Goal: Task Accomplishment & Management: Complete application form

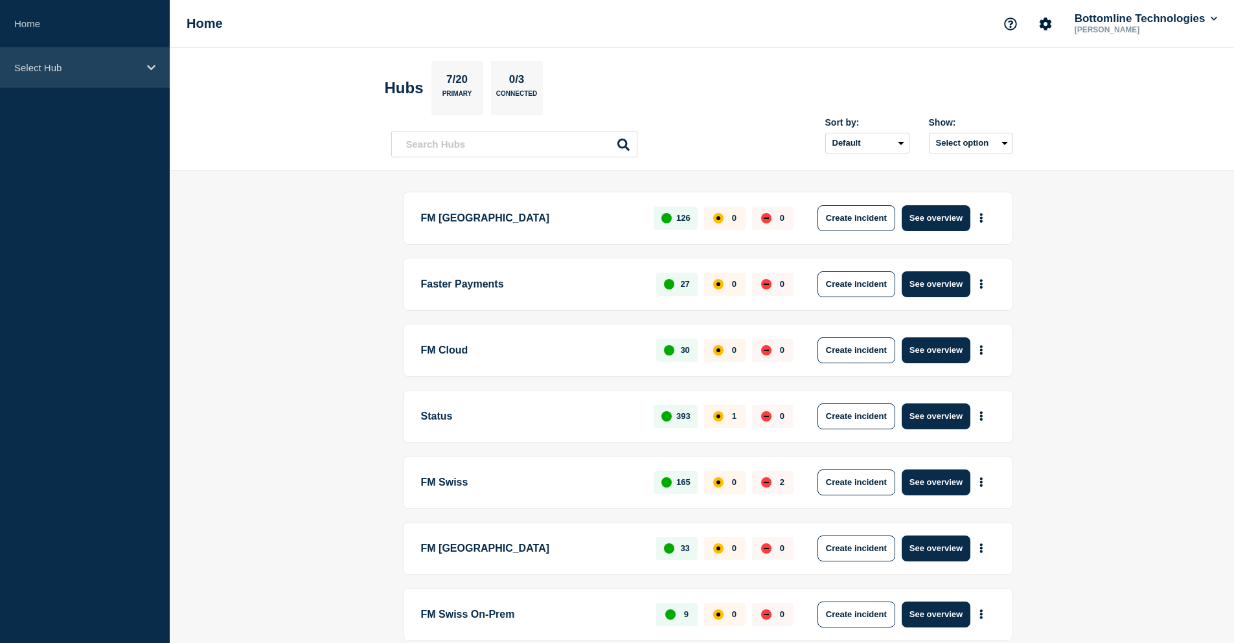
click at [131, 56] on div "Select Hub" at bounding box center [85, 68] width 170 height 40
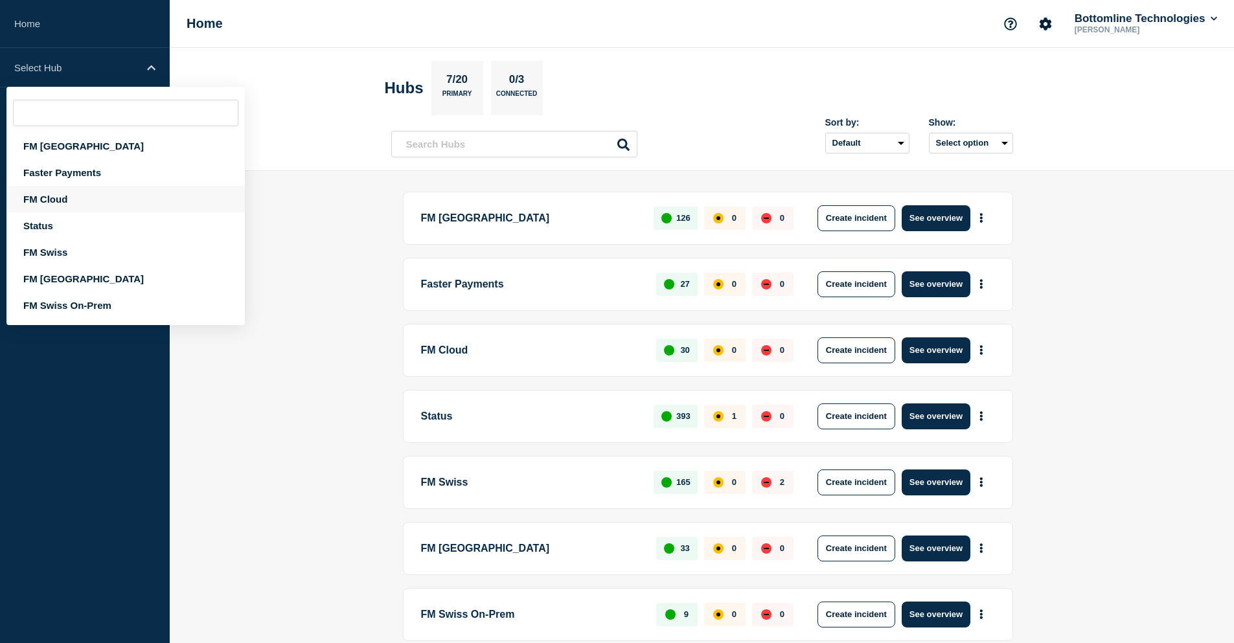
click at [86, 196] on div "FM Cloud" at bounding box center [125, 199] width 238 height 27
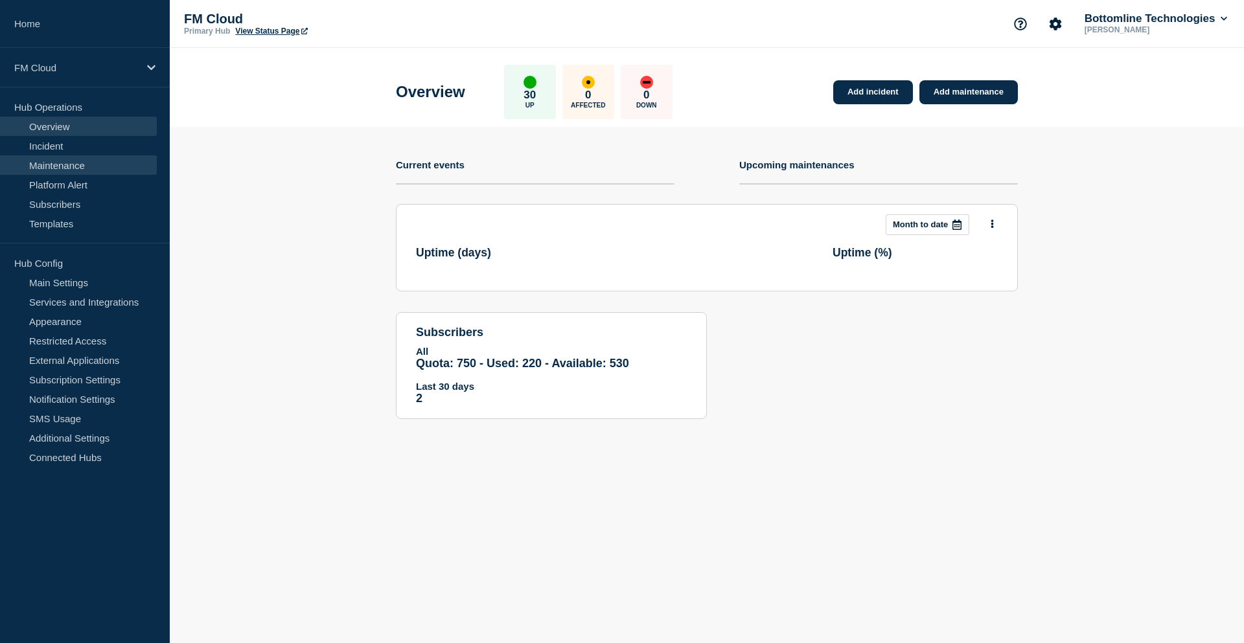
click at [87, 165] on link "Maintenance" at bounding box center [78, 165] width 157 height 19
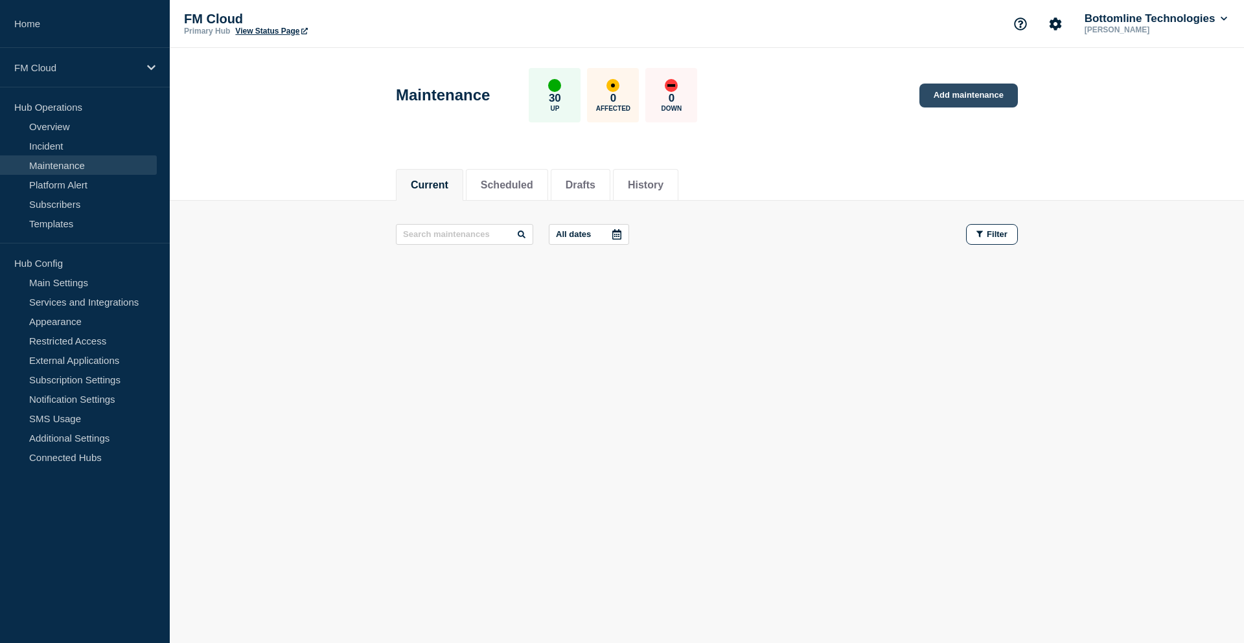
click at [1001, 100] on link "Add maintenance" at bounding box center [969, 96] width 98 height 24
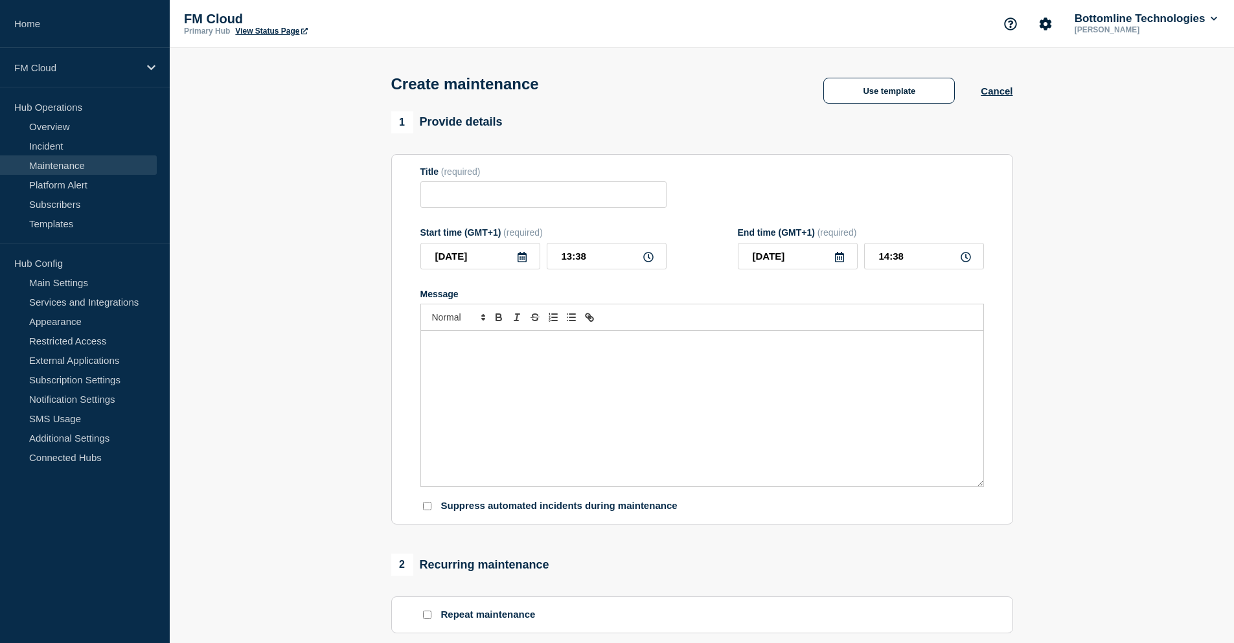
click at [83, 165] on link "Maintenance" at bounding box center [78, 165] width 157 height 19
click at [551, 396] on div "Message" at bounding box center [702, 409] width 562 height 156
click at [489, 197] on input "Title" at bounding box center [544, 194] width 246 height 27
paste input "UA Message & Connectivity - SIC IP & SEPA Inst - MP 2.7.1 - PROD - 27/SEP/2025 …"
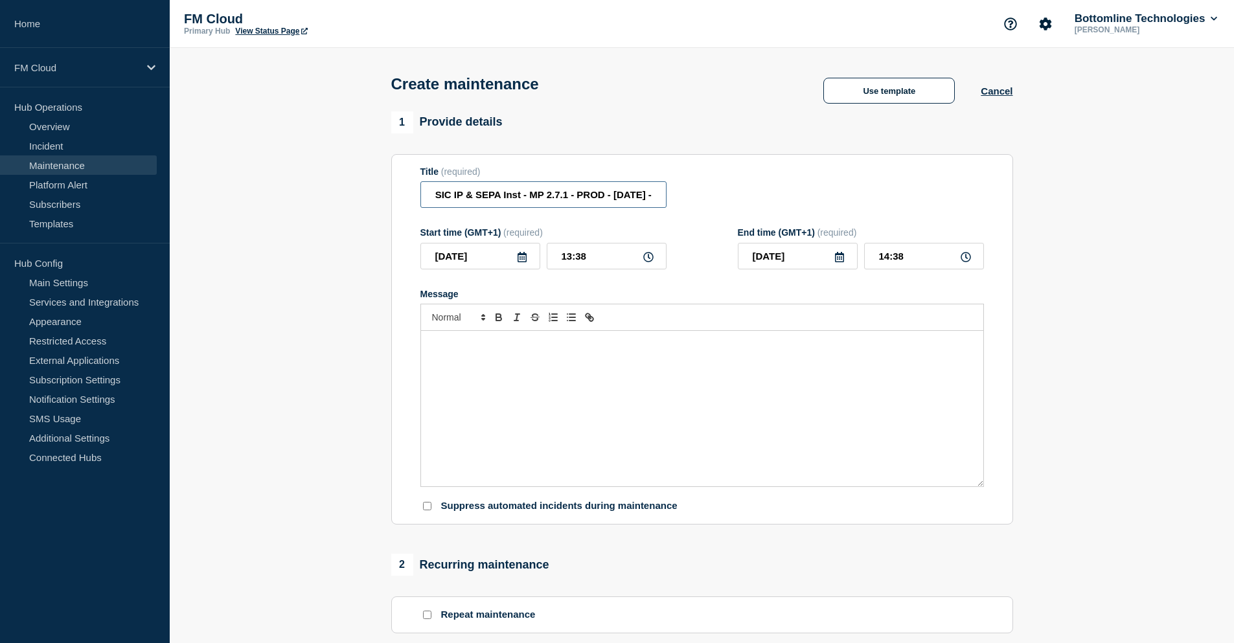
drag, startPoint x: 612, startPoint y: 187, endPoint x: 714, endPoint y: 183, distance: 101.8
click at [730, 181] on div "Title (required) UA Message & Connectivity - SIC IP & SEPA Inst - MP 2.7.1 - PR…" at bounding box center [703, 188] width 564 height 42
click at [653, 197] on input "UA Message & Connectivity - SIC IP & SEPA Inst - MP 2.7.1 - PROD - 27/SEP/2025 -" at bounding box center [544, 194] width 246 height 27
paste input "https://jira.bottomline.tech/browse/WT-59799"
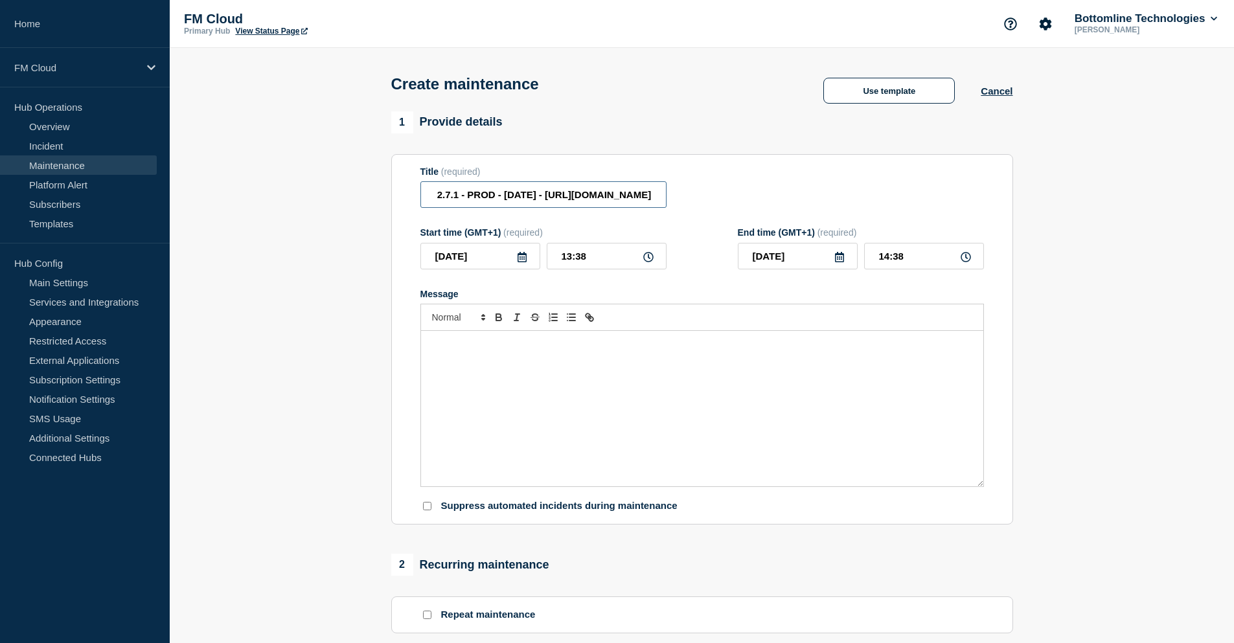
drag, startPoint x: 609, startPoint y: 197, endPoint x: 446, endPoint y: 201, distance: 162.7
click at [446, 201] on input "UA Message & Connectivity - SIC IP & SEPA Inst - MP 2.7.1 - PROD - 27/SEP/2025 …" at bounding box center [544, 194] width 246 height 27
drag, startPoint x: 509, startPoint y: 200, endPoint x: 469, endPoint y: 200, distance: 40.8
click at [469, 200] on input "UA Message & Connectivity - SIC IP & SEPA Inst - MP 2.7.1 - PROD - 29/SEP/2025 …" at bounding box center [544, 194] width 246 height 27
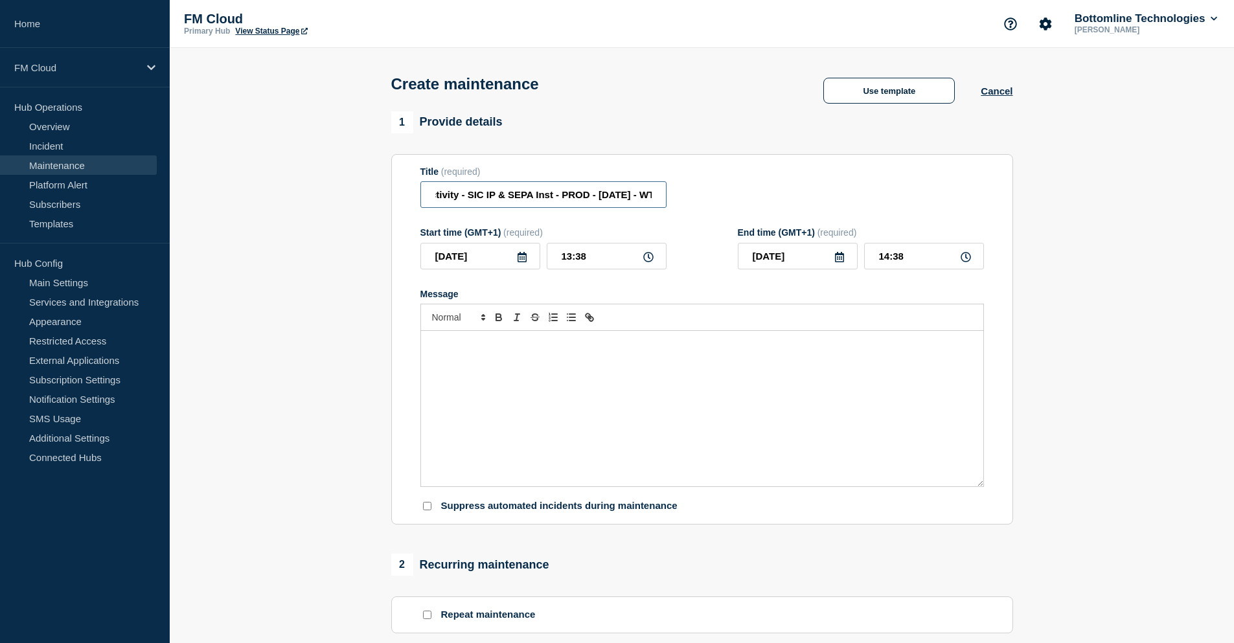
scroll to position [0, 110]
type input "UA Message & Connectivity Maintenance - SIC IP & SEPA Inst - PROD - 29/SEP/2025…"
click at [488, 356] on div "Message" at bounding box center [702, 409] width 562 height 156
click at [506, 374] on div "Message" at bounding box center [702, 409] width 562 height 156
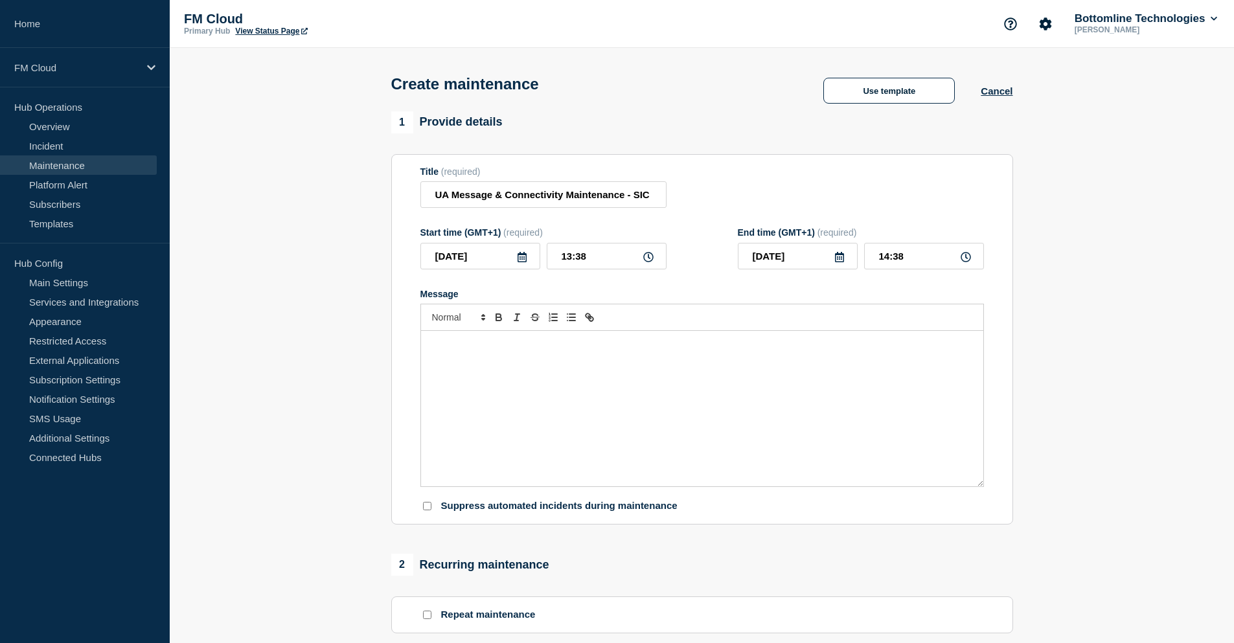
paste div "Message"
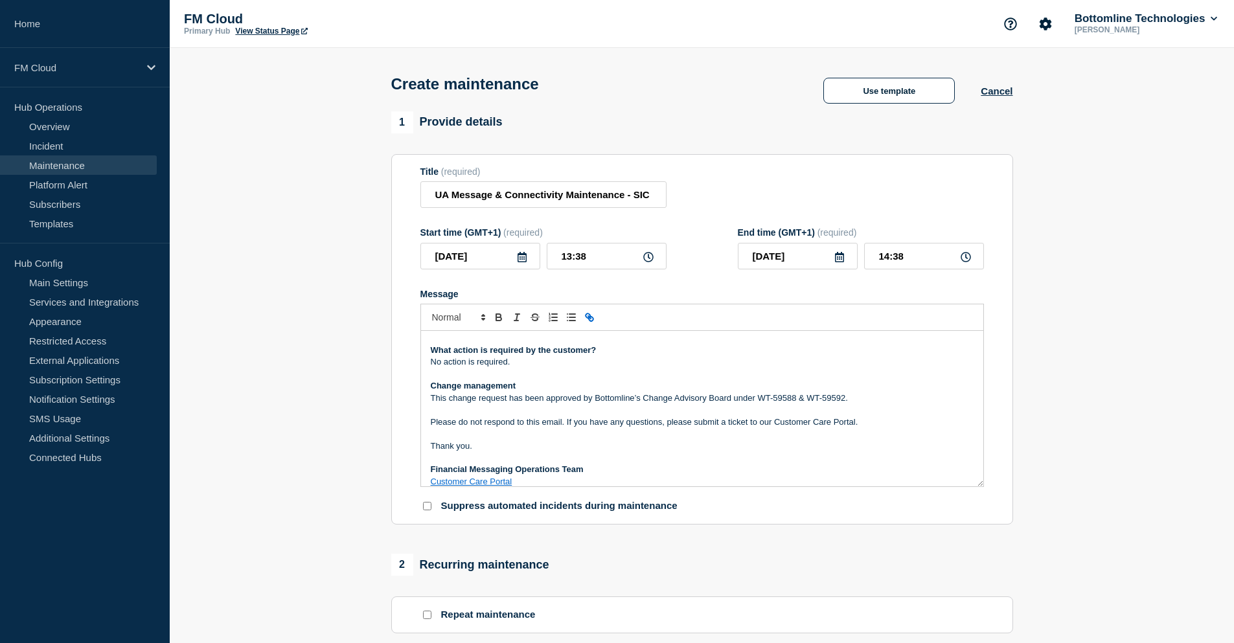
click at [866, 402] on p "This change request has been approved by Bottomline’s Change Advisory Board und…" at bounding box center [702, 399] width 543 height 12
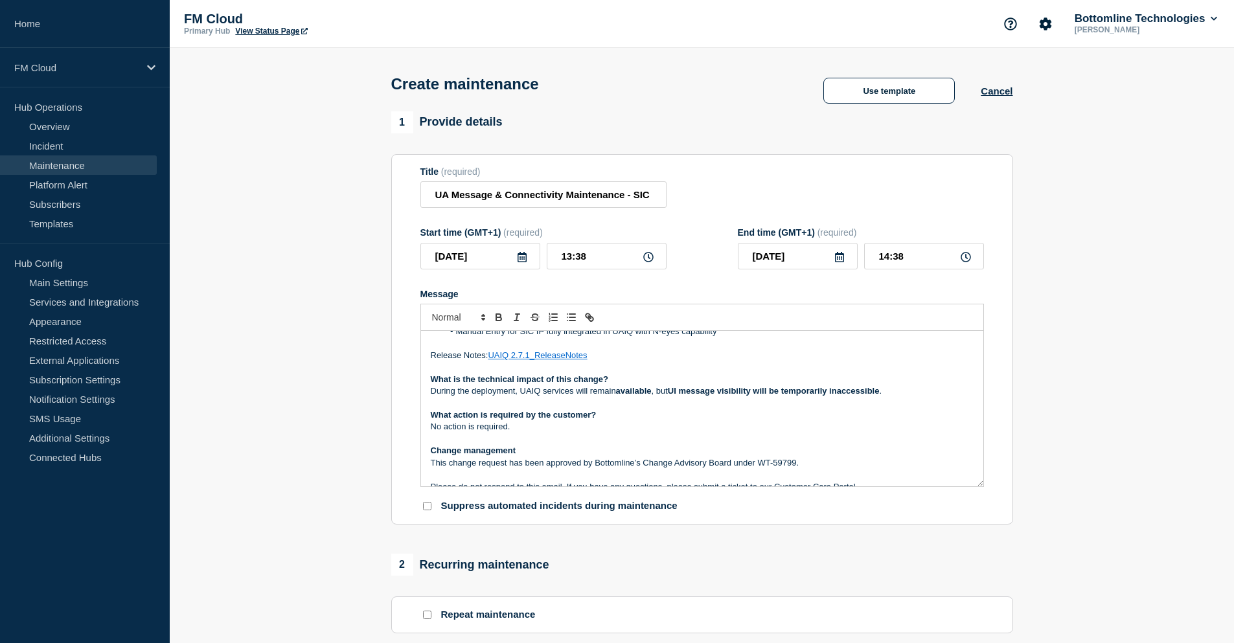
click at [894, 393] on p "During the deployment, UAIQ services will remain available , but UI message vis…" at bounding box center [702, 392] width 543 height 12
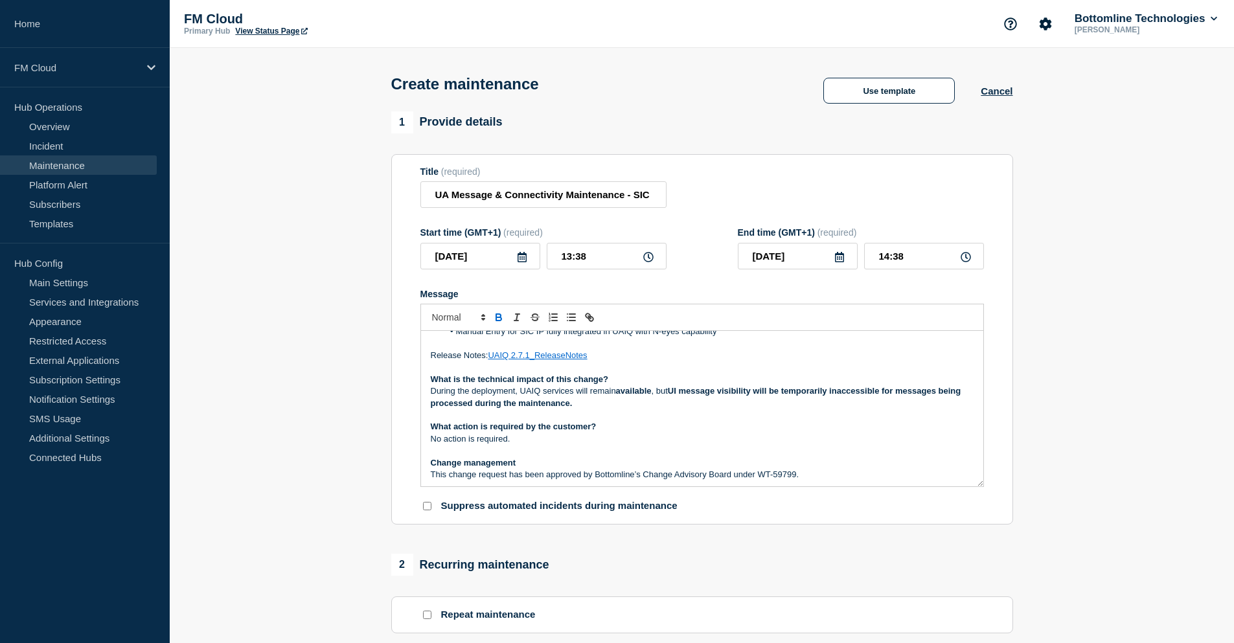
click at [619, 406] on p "During the deployment, UAIQ services will remain available , but UI message vis…" at bounding box center [702, 398] width 543 height 24
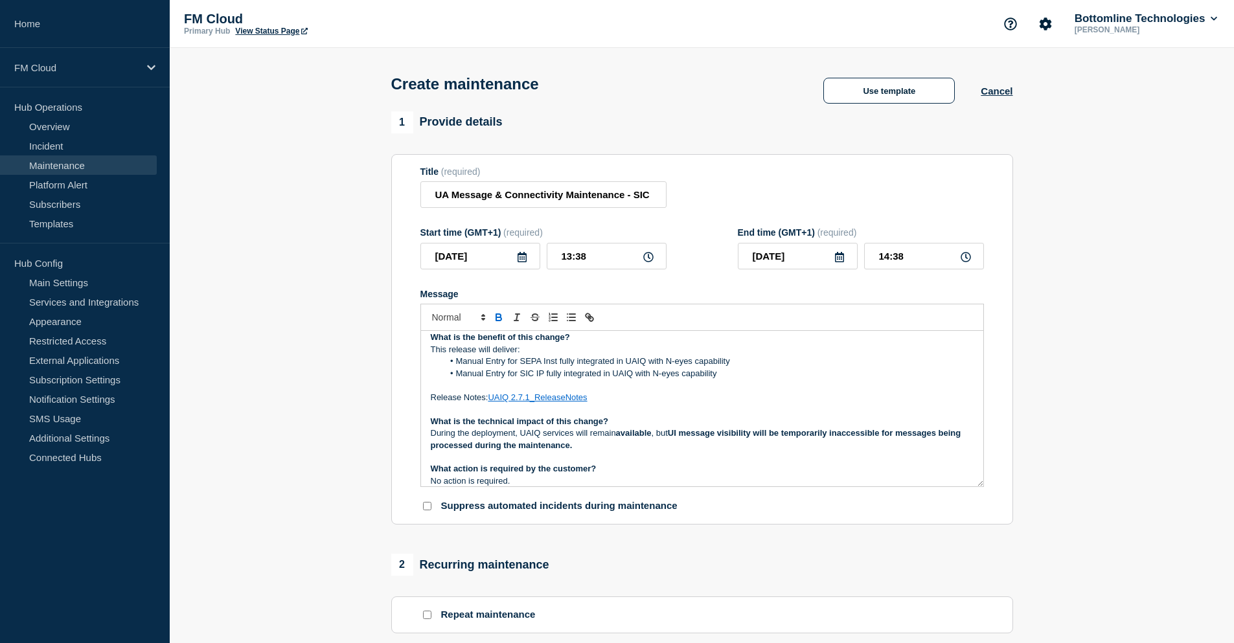
scroll to position [44, 0]
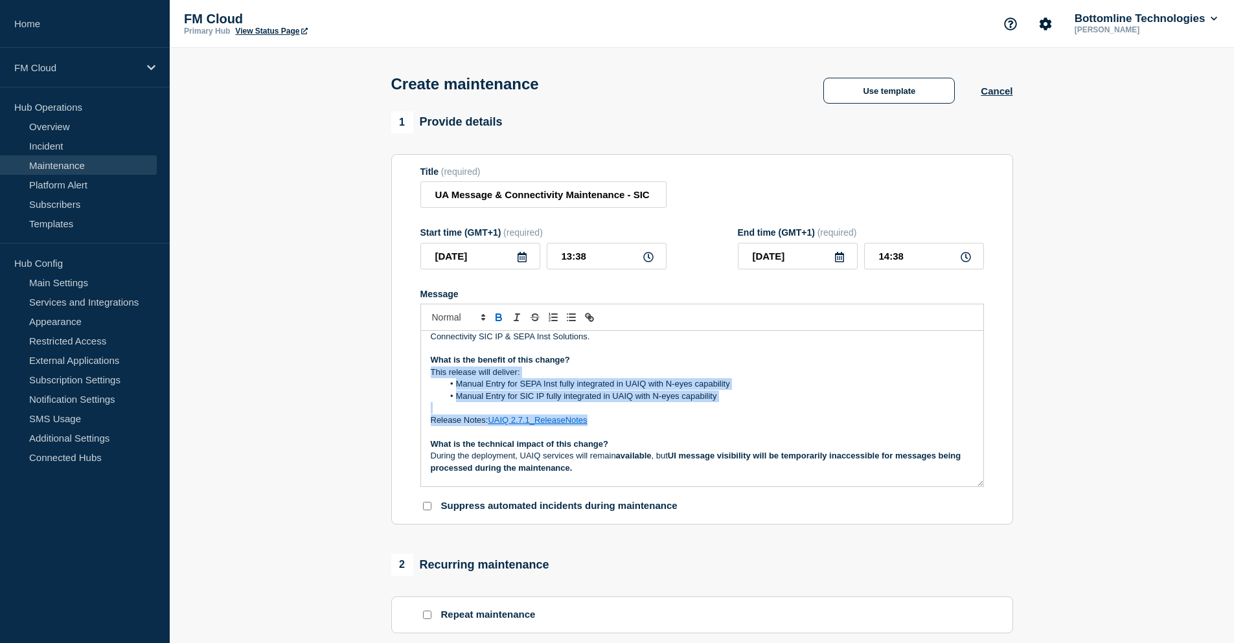
drag, startPoint x: 617, startPoint y: 426, endPoint x: 416, endPoint y: 376, distance: 207.0
click at [416, 376] on section "Title (required) UA Message & Connectivity Maintenance - SIC IP & SEPA Inst - P…" at bounding box center [702, 339] width 622 height 371
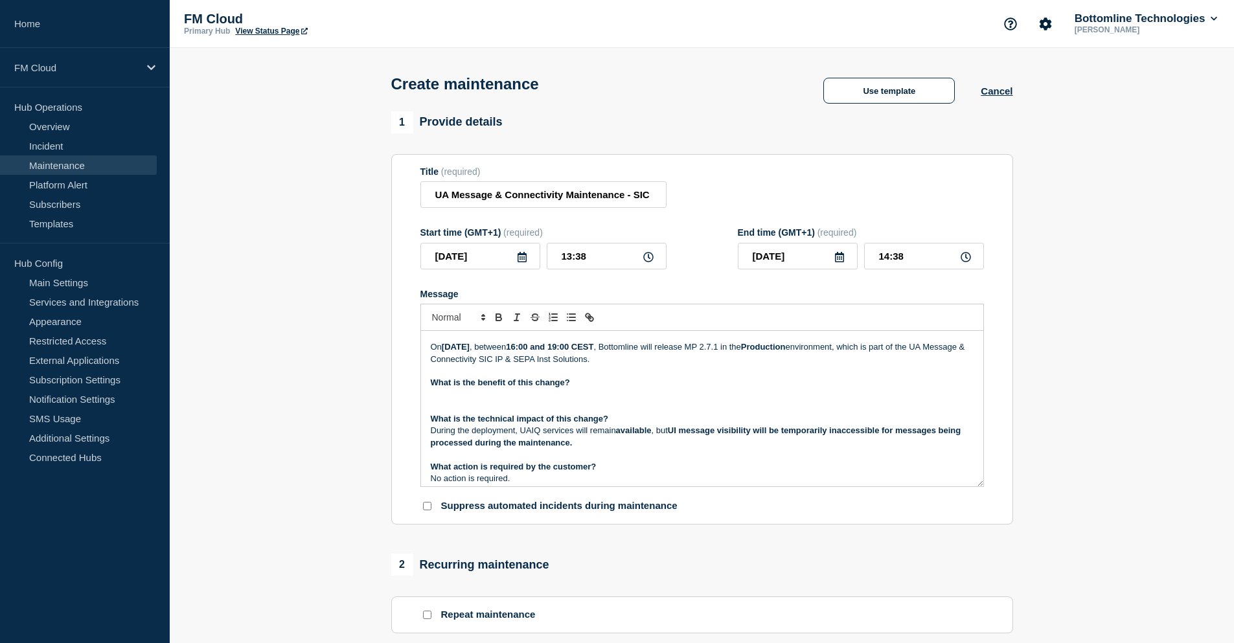
scroll to position [0, 0]
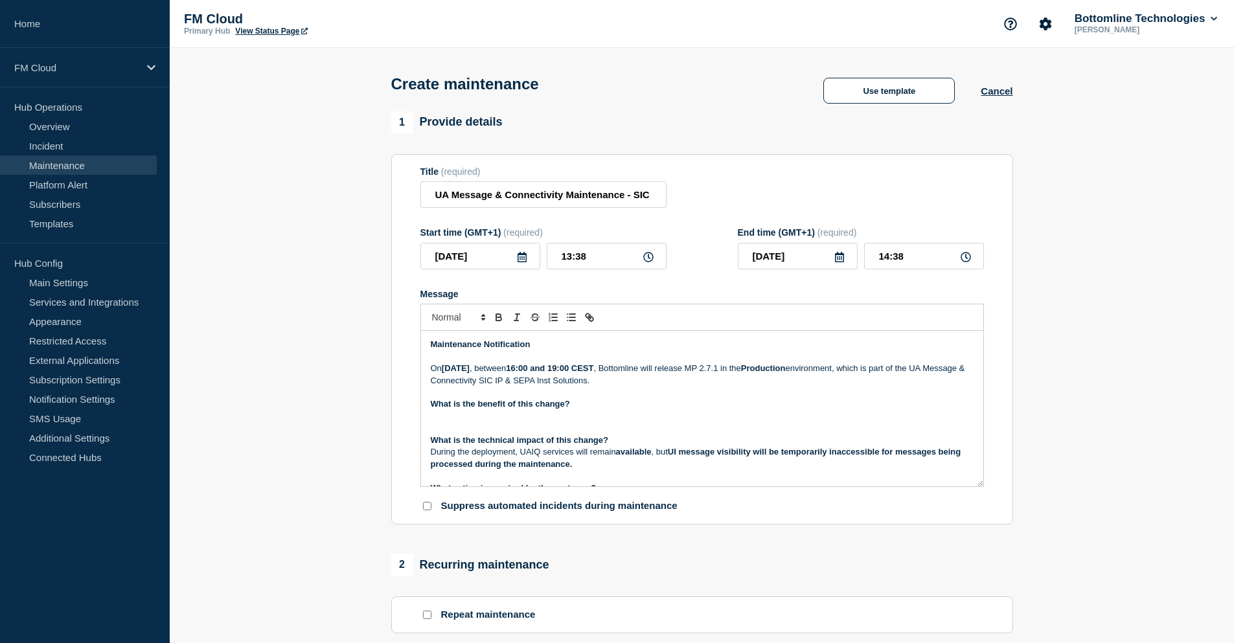
click at [466, 370] on strong "Saturday 27 September 2025" at bounding box center [456, 369] width 28 height 10
click at [437, 419] on p "Message" at bounding box center [702, 417] width 543 height 12
click at [740, 381] on p "On Monday 29 September 2025 , between 16:15 and 17:00 CEST , Bottomline will pe…" at bounding box center [702, 375] width 543 height 24
drag, startPoint x: 428, startPoint y: 385, endPoint x: 488, endPoint y: 384, distance: 59.6
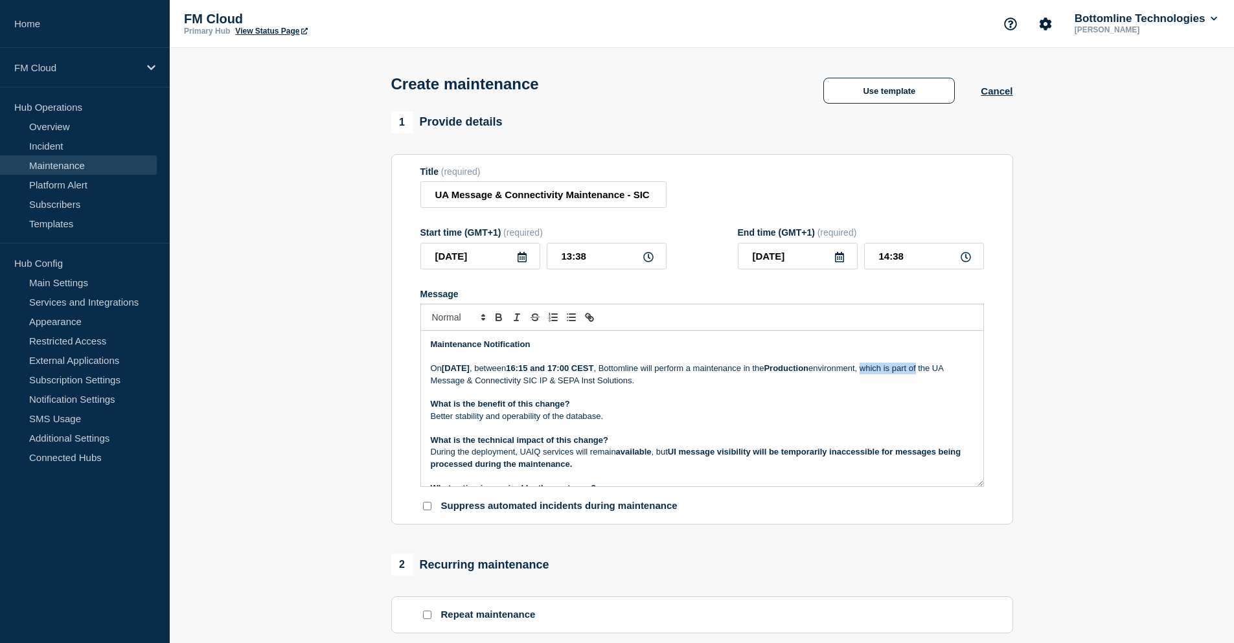
click at [488, 384] on div "Maintenance Notification On Monday 29 September 2025 , between 16:15 and 17:00 …" at bounding box center [702, 409] width 562 height 156
click at [781, 372] on p "On Monday 29 September 2025 , between 16:15 and 17:00 CEST , Bottomline will pe…" at bounding box center [702, 375] width 543 height 24
click at [701, 387] on p "On Monday 29 September 2025 , between 16:15 and 17:00 CEST , Bottomline will pe…" at bounding box center [702, 375] width 543 height 24
drag, startPoint x: 454, startPoint y: 203, endPoint x: 435, endPoint y: 203, distance: 18.8
click at [435, 203] on input "UA Message & Connectivity Maintenance - SIC IP & SEPA Inst - PROD - 29/SEP/2025…" at bounding box center [544, 194] width 246 height 27
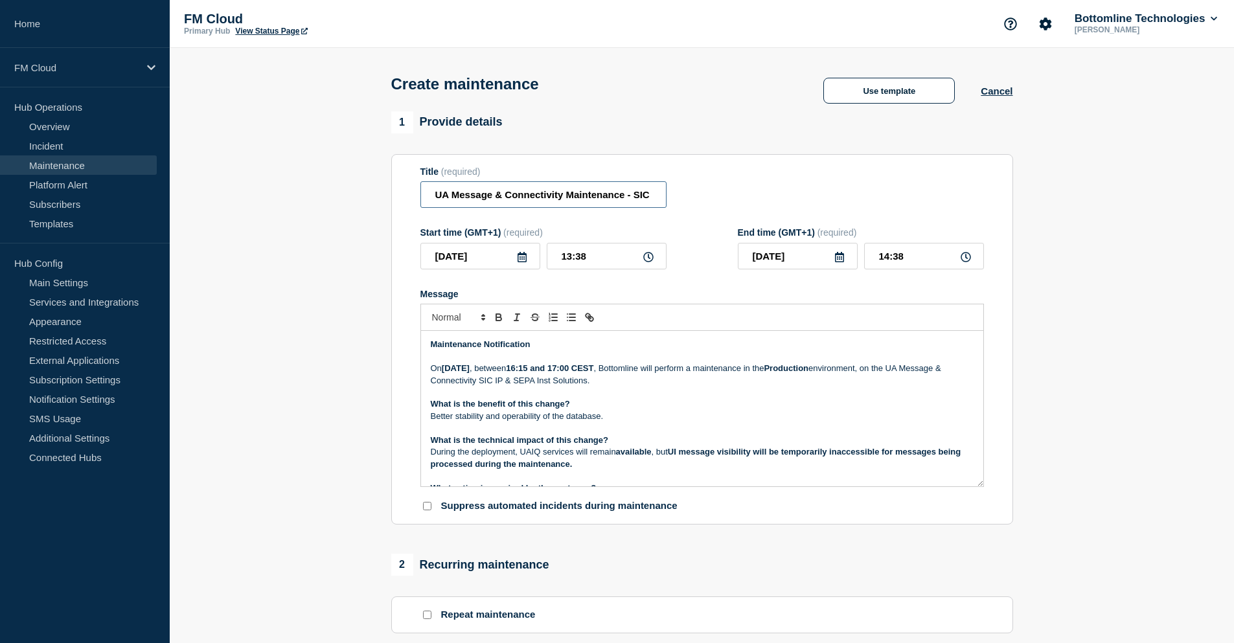
click at [566, 199] on input "UA Message & Connectivity Maintenance - SIC IP & SEPA Inst - PROD - 29/SEP/2025…" at bounding box center [544, 194] width 246 height 27
click at [568, 200] on input "UA Message & Connectivity Maintenance - SIC IP & SEPA Inst - PROD - 29/SEP/2025…" at bounding box center [544, 194] width 246 height 27
type input "UA Message & Connectivity Technical Maintenance - SIC IP & SEPA Inst - PROD - 2…"
click at [781, 371] on p "On Monday 29 September 2025 , between 16:15 and 17:00 CEST , Bottomline will pe…" at bounding box center [702, 375] width 543 height 24
click at [625, 419] on p "Better stability and operability of the database." at bounding box center [702, 417] width 543 height 12
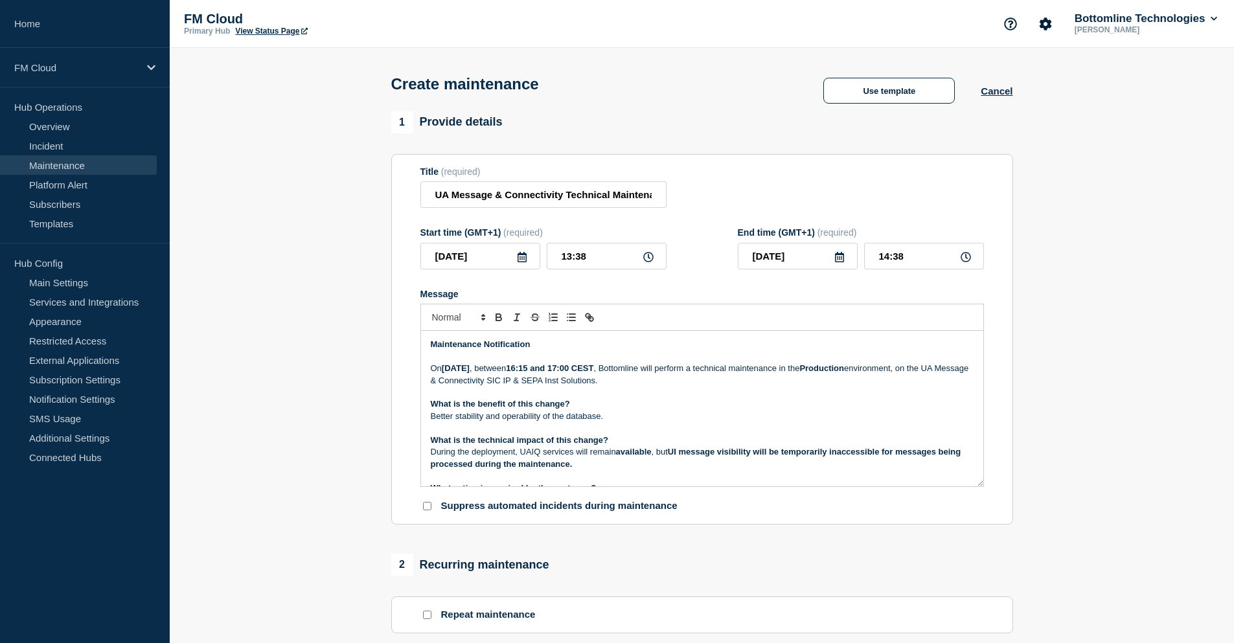
scroll to position [65, 0]
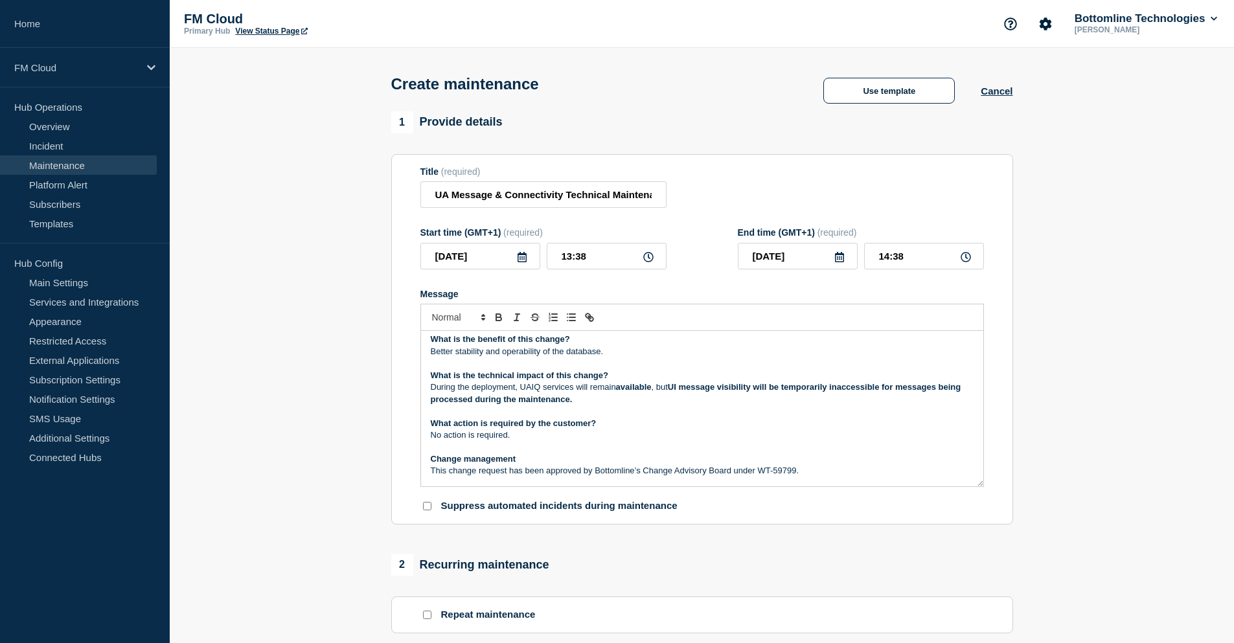
drag, startPoint x: 515, startPoint y: 353, endPoint x: 509, endPoint y: 364, distance: 12.5
click at [509, 364] on p "Message" at bounding box center [702, 364] width 543 height 12
click at [629, 402] on p "During the deployment, UAIQ services will remain available , but UI message vis…" at bounding box center [702, 394] width 543 height 24
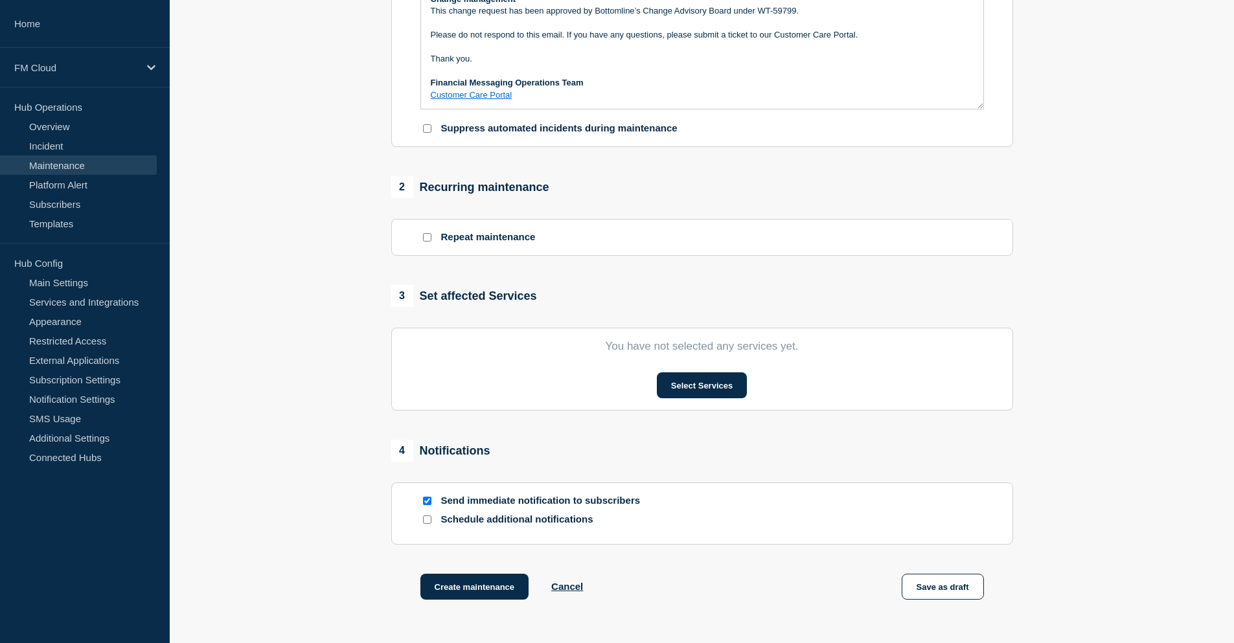
scroll to position [389, 0]
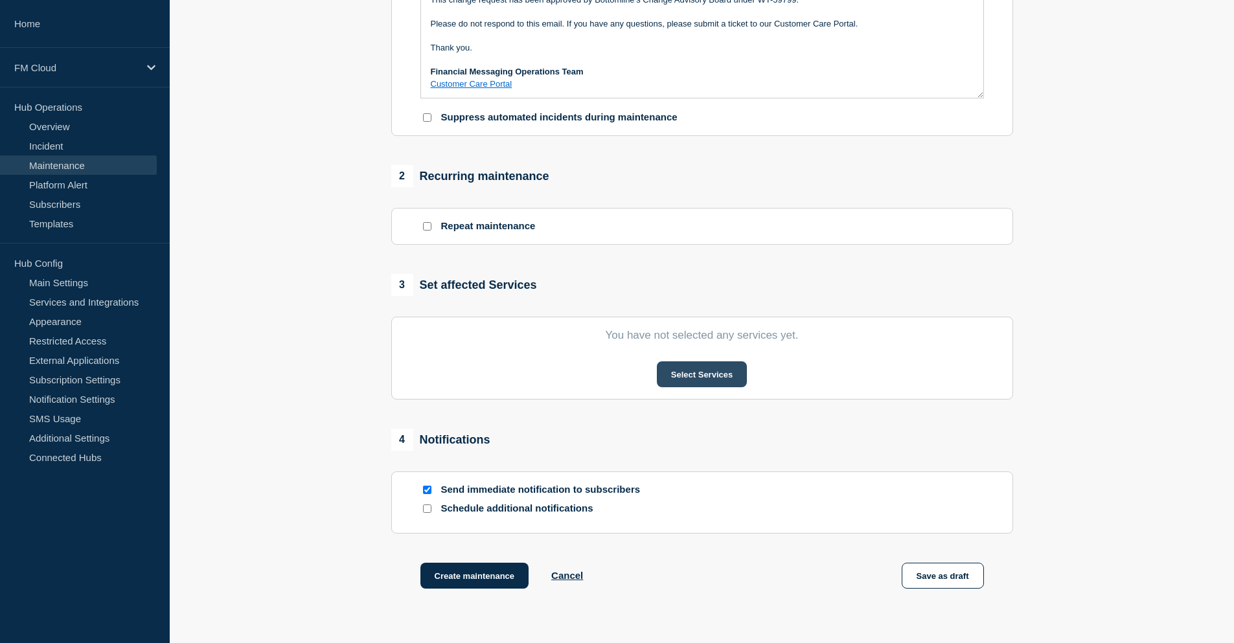
click at [701, 374] on button "Select Services" at bounding box center [702, 375] width 90 height 26
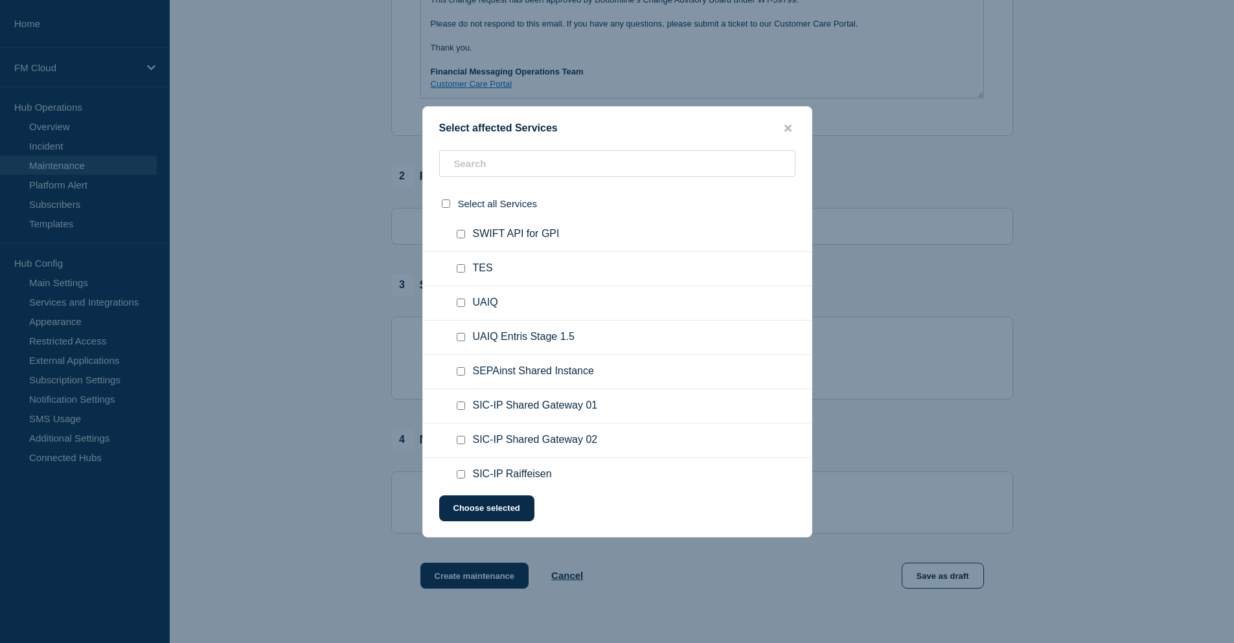
scroll to position [583, 0]
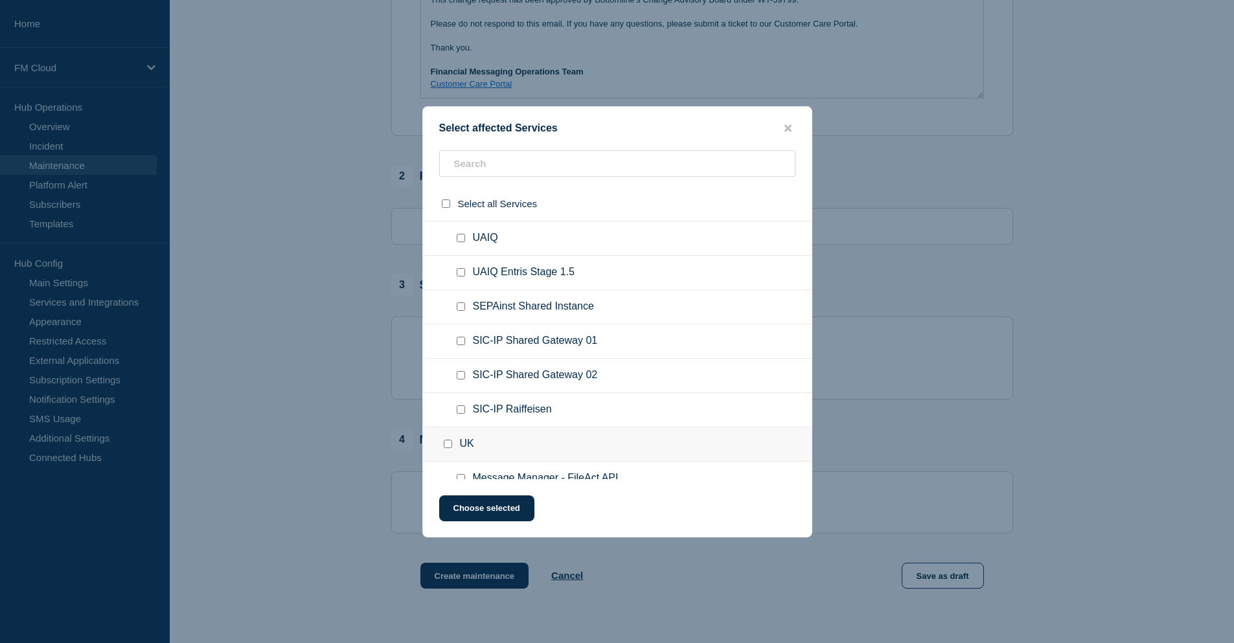
click at [460, 242] on input "UAIQ checkbox" at bounding box center [461, 238] width 8 height 8
checkbox input "true"
click at [459, 308] on input "SEPAinst Shared Instance checkbox" at bounding box center [461, 307] width 8 height 8
checkbox input "true"
click at [459, 343] on input "SIC-IP Shared Gateway 01 checkbox" at bounding box center [461, 341] width 8 height 8
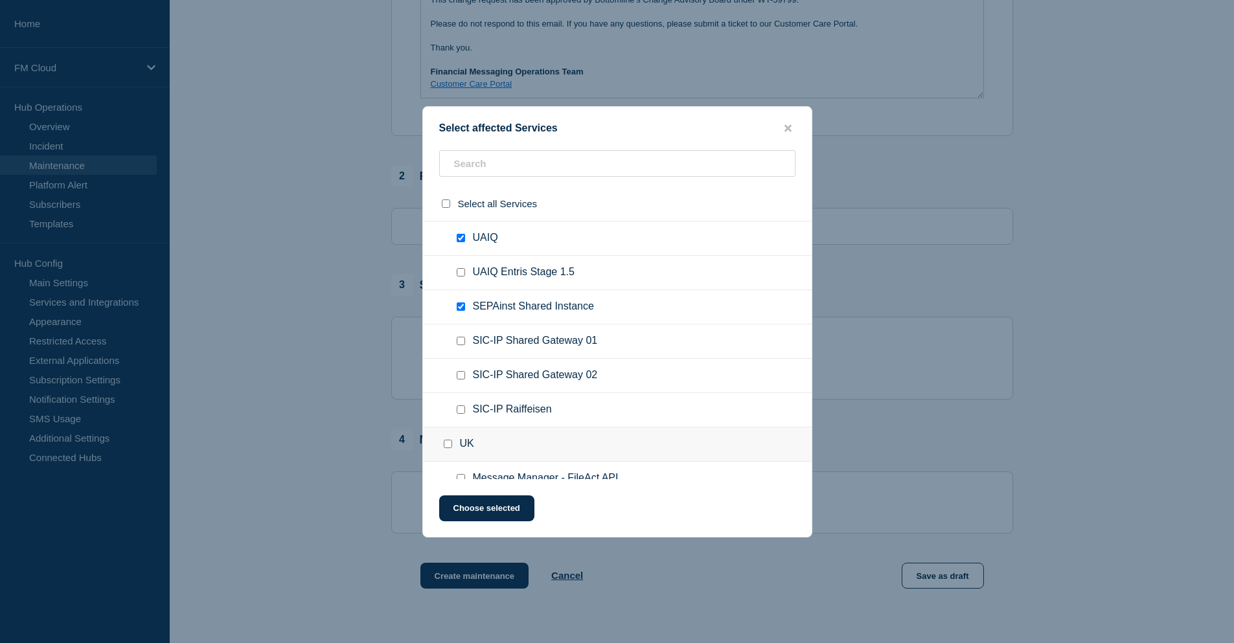
checkbox input "true"
click at [462, 381] on div at bounding box center [463, 375] width 19 height 13
click at [462, 376] on input "SIC-IP Shared Gateway 02 checkbox" at bounding box center [461, 375] width 8 height 8
checkbox input "true"
click at [461, 411] on input "SIC-IP Raiffeisen checkbox" at bounding box center [461, 410] width 8 height 8
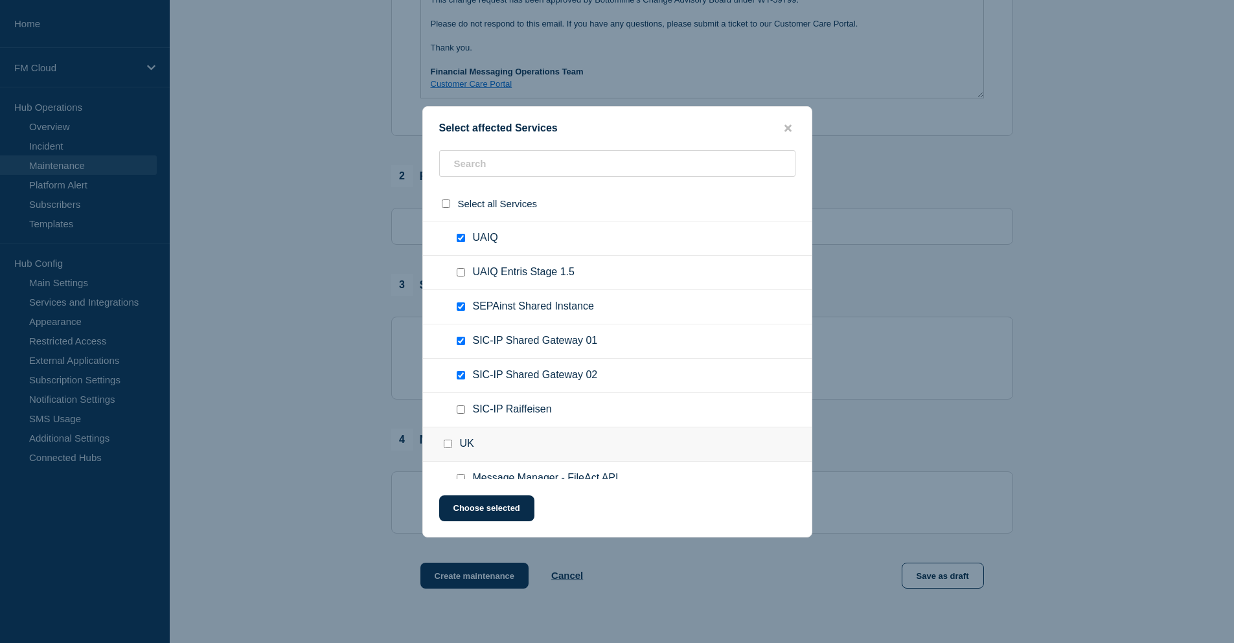
checkbox input "true"
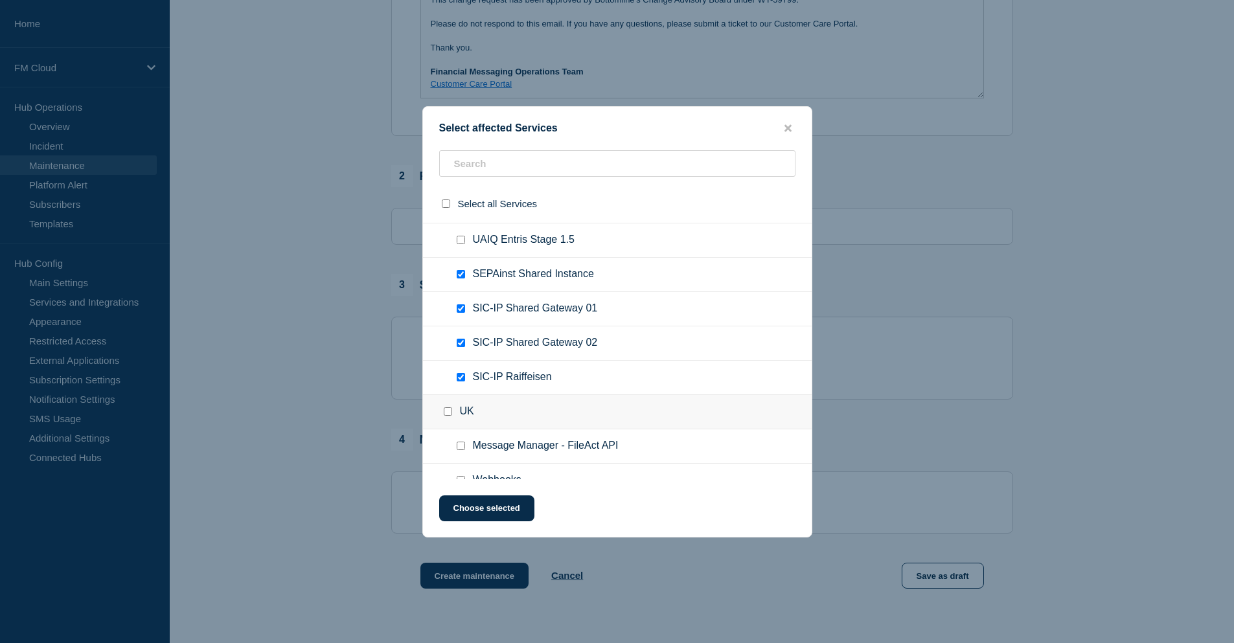
scroll to position [648, 0]
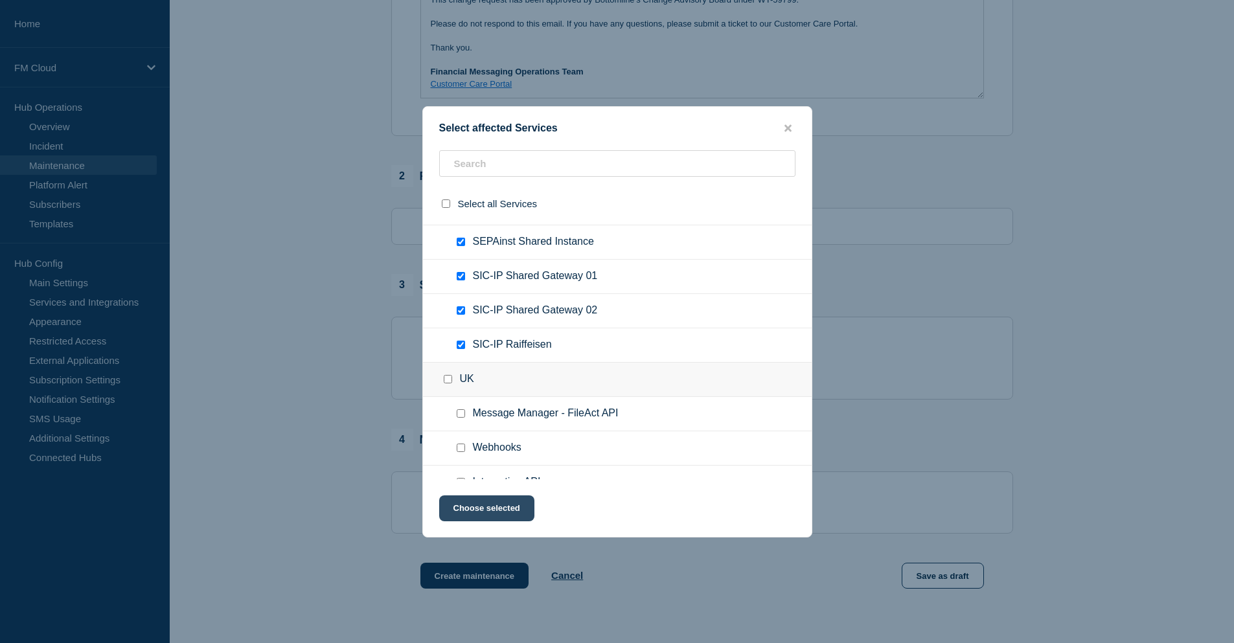
click at [495, 507] on button "Choose selected" at bounding box center [486, 509] width 95 height 26
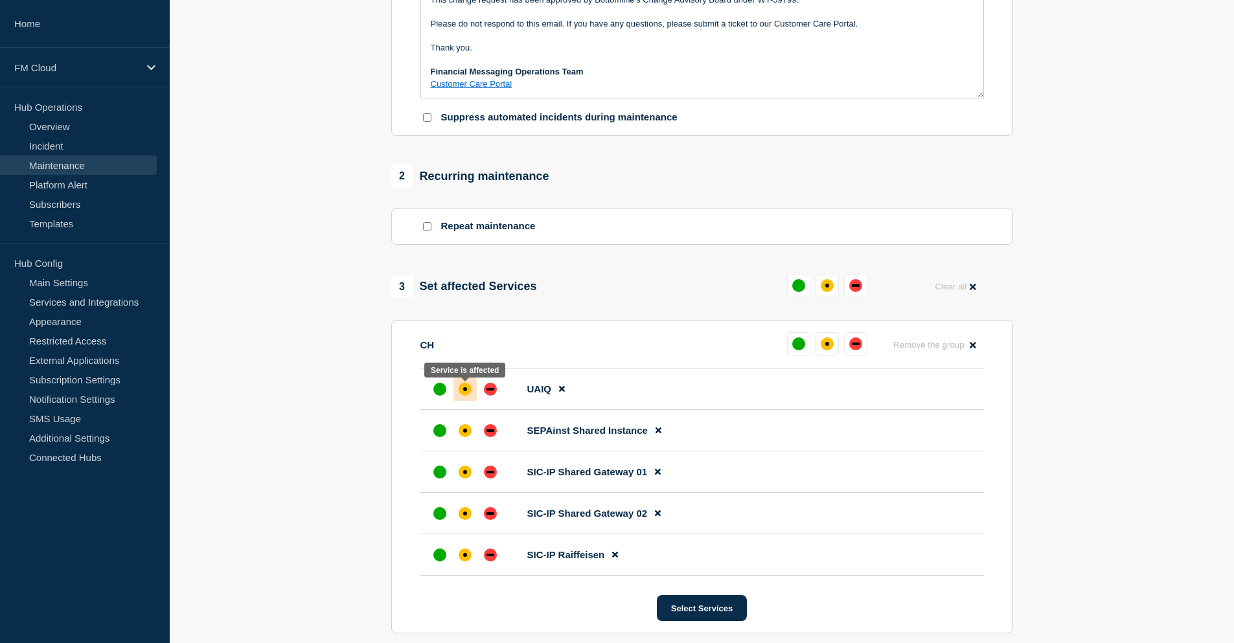
click at [463, 394] on div "affected" at bounding box center [465, 389] width 13 height 13
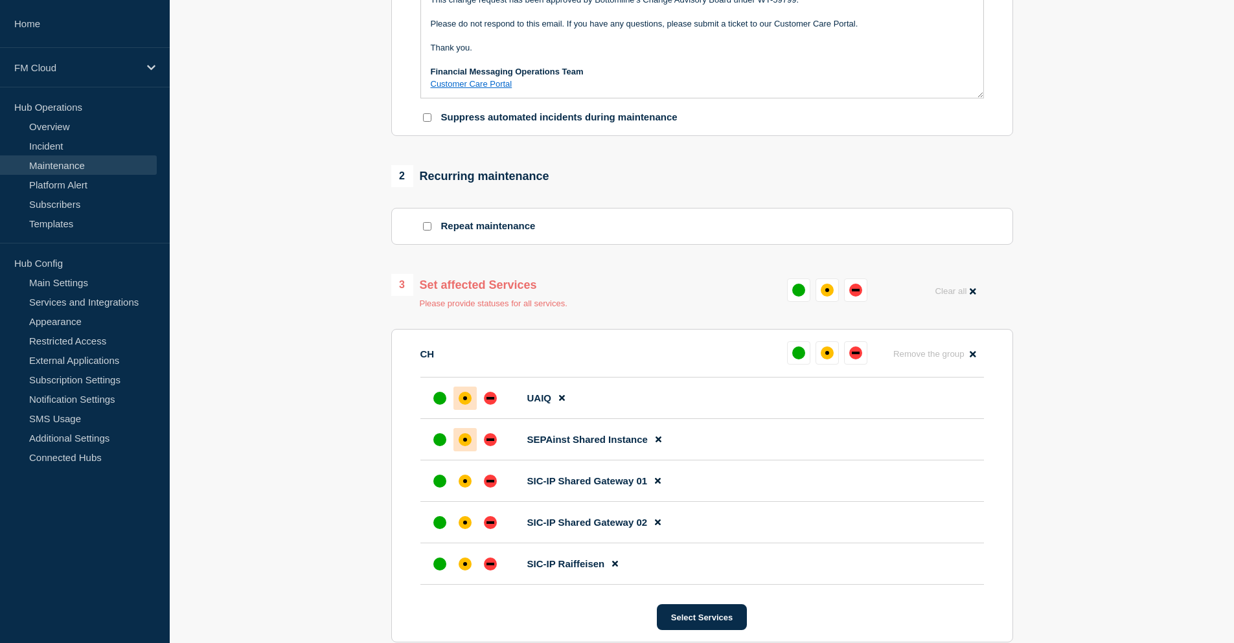
click at [461, 446] on div "affected" at bounding box center [465, 440] width 13 height 13
click at [467, 488] on div "affected" at bounding box center [465, 481] width 13 height 13
click at [465, 525] on div "affected" at bounding box center [465, 523] width 4 height 4
click at [467, 564] on div "affected" at bounding box center [465, 564] width 13 height 13
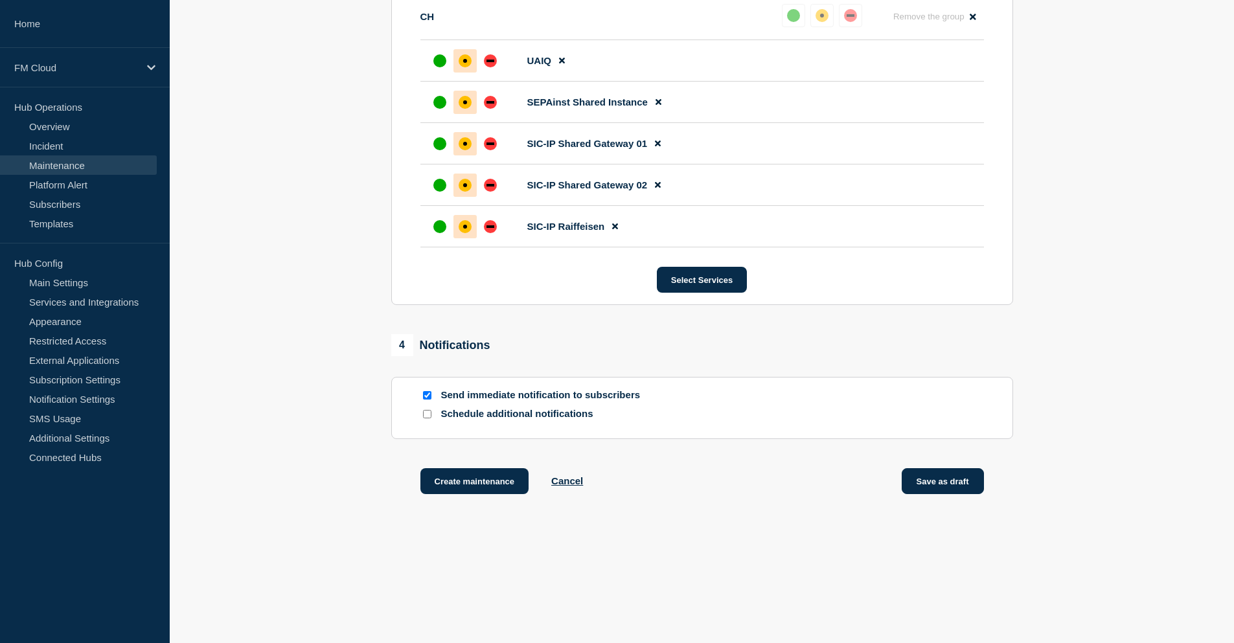
scroll to position [721, 0]
click at [962, 485] on button "Save as draft" at bounding box center [943, 482] width 82 height 26
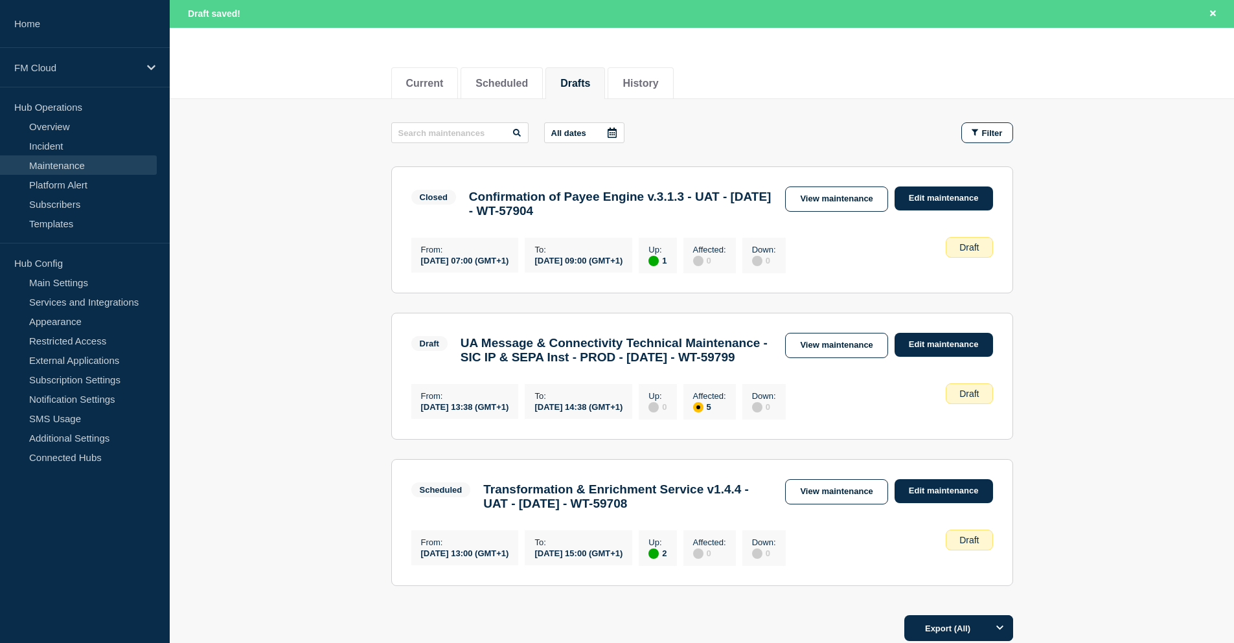
scroll to position [130, 0]
click at [866, 353] on link "View maintenance" at bounding box center [836, 344] width 102 height 25
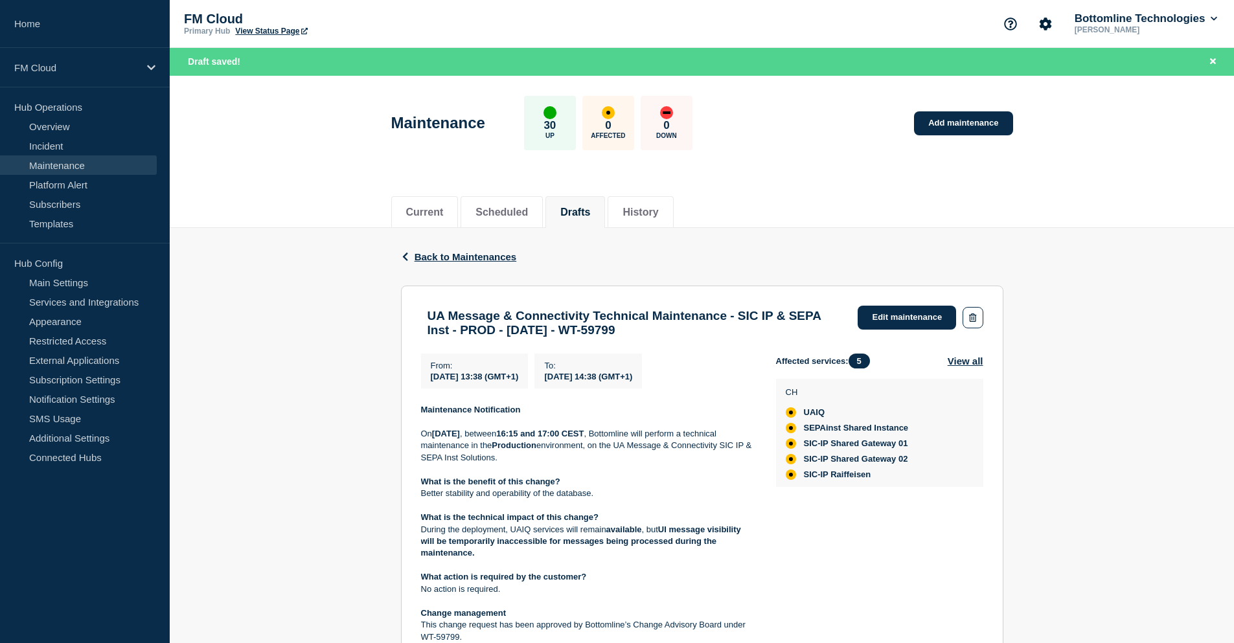
click at [850, 146] on div "Maintenance 30 Up 0 Affected 0 Down Add maintenance" at bounding box center [701, 118] width 651 height 79
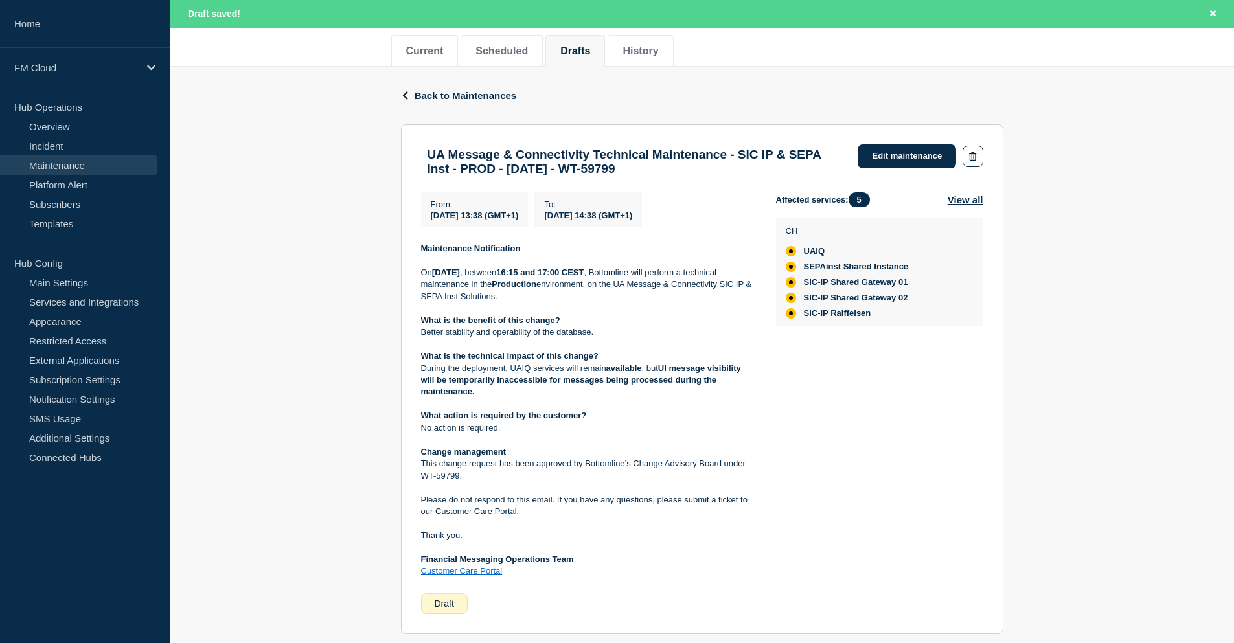
scroll to position [301, 0]
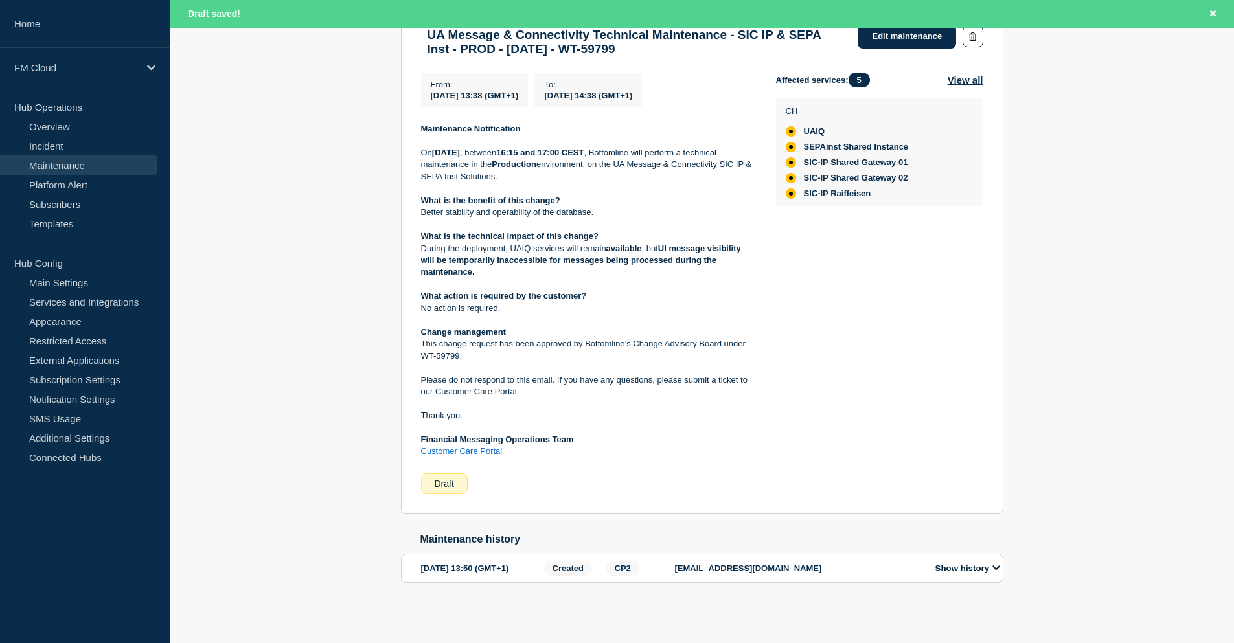
click at [785, 273] on div "Affected services: 5 View all CH UAIQ SEPAinst Shared Instance SIC-IP Shared Ga…" at bounding box center [879, 284] width 207 height 422
click at [1072, 240] on div "Back Back to Maintenances UA Message & Connectivity Technical Maintenance - SIC…" at bounding box center [702, 285] width 1065 height 677
click at [1080, 216] on div "Back Back to Maintenances UA Message & Connectivity Technical Maintenance - SIC…" at bounding box center [702, 285] width 1065 height 677
click at [945, 369] on div "Affected services: 5 View all CH UAIQ SEPAinst Shared Instance SIC-IP Shared Ga…" at bounding box center [879, 284] width 207 height 422
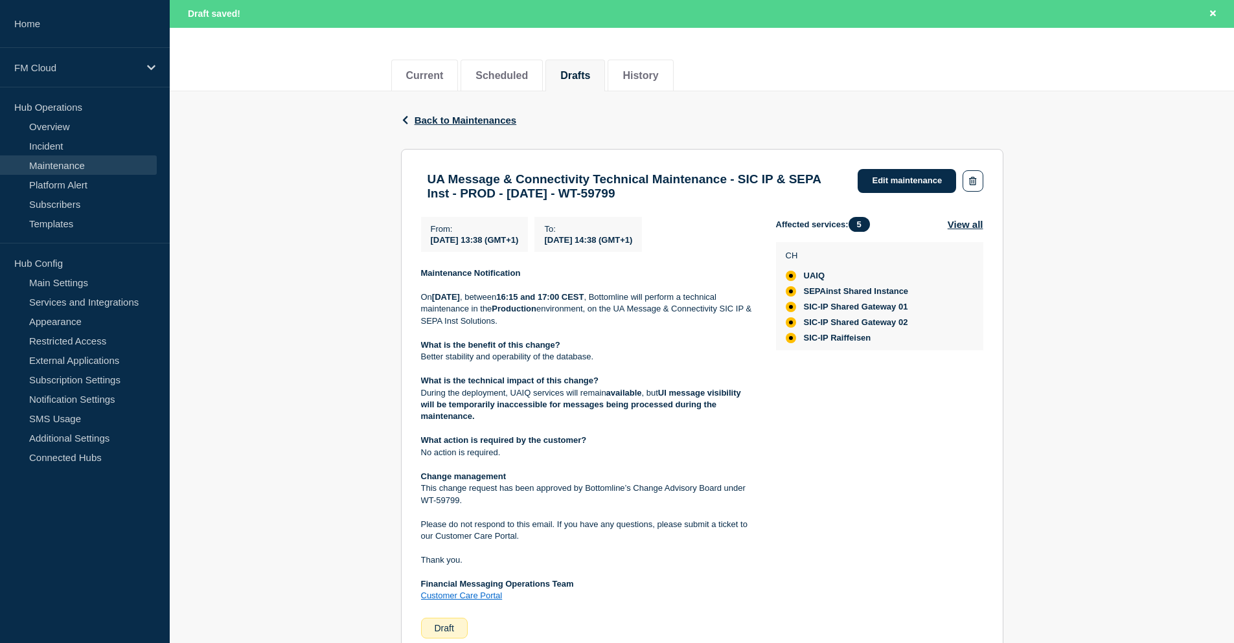
scroll to position [107, 0]
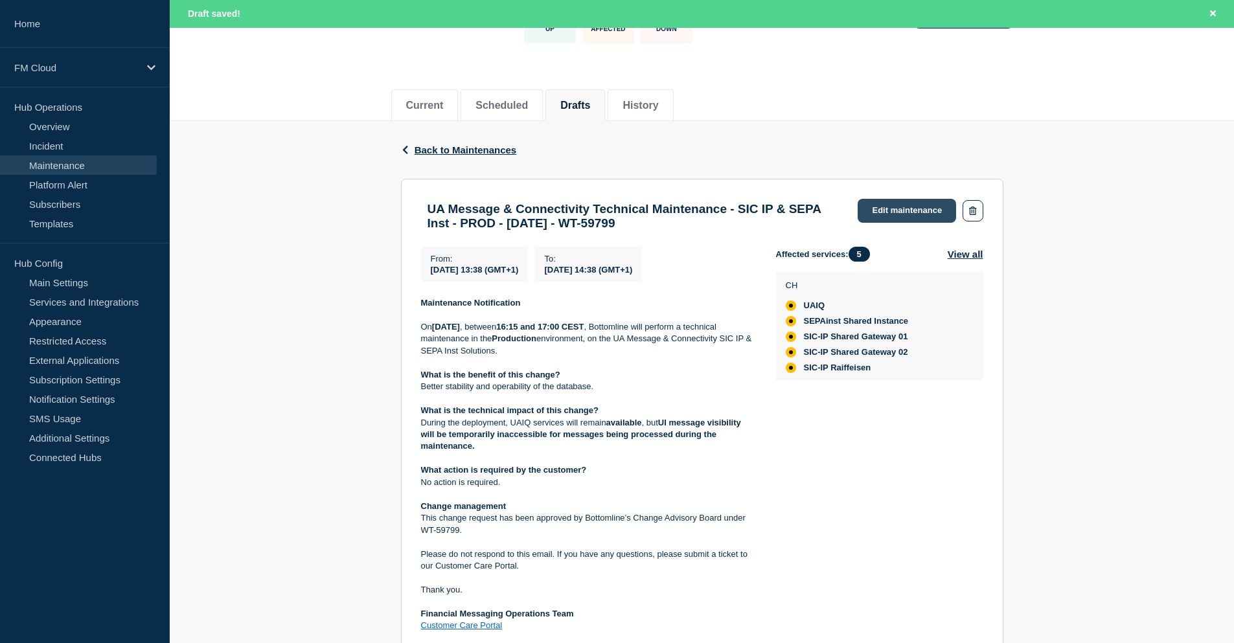
click at [910, 207] on link "Edit maintenance" at bounding box center [907, 211] width 98 height 24
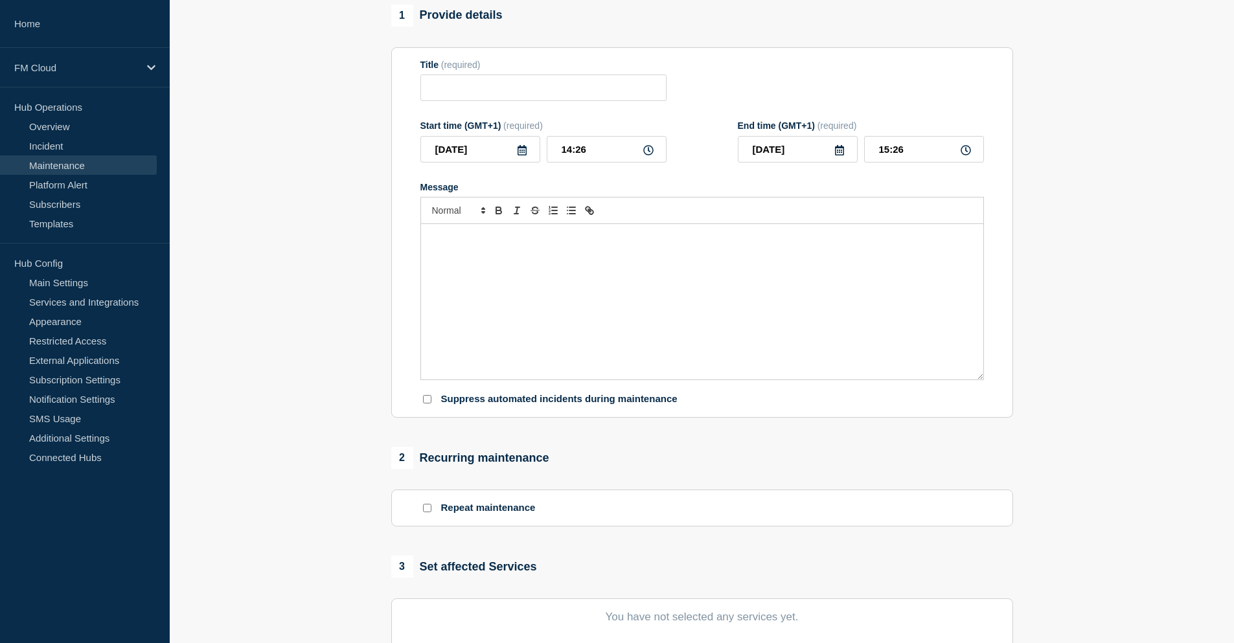
type input "UA Message & Connectivity Technical Maintenance - SIC IP & SEPA Inst - PROD - 2…"
type input "15:15"
type input "16:00"
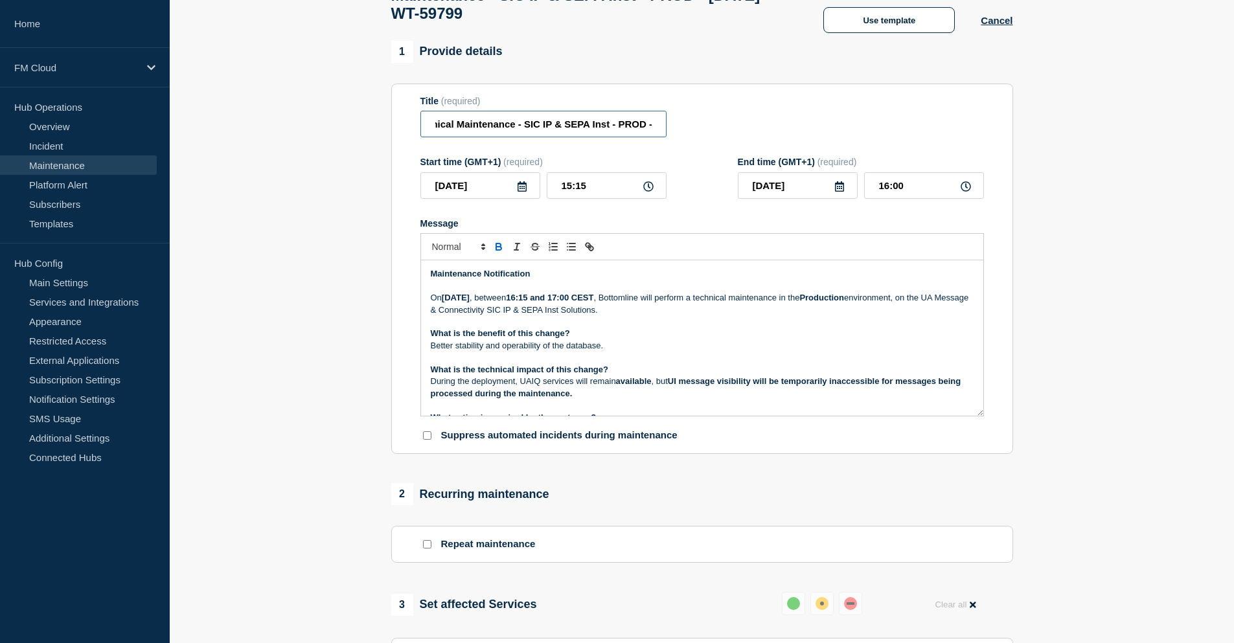
scroll to position [0, 271]
drag, startPoint x: 568, startPoint y: 136, endPoint x: 674, endPoint y: 141, distance: 105.8
click at [674, 138] on div "Title (required) UA Message & Connectivity Technical Maintenance - SIC IP & SEP…" at bounding box center [703, 117] width 564 height 42
click at [470, 303] on strong "Monday 29 September 2025" at bounding box center [456, 298] width 28 height 10
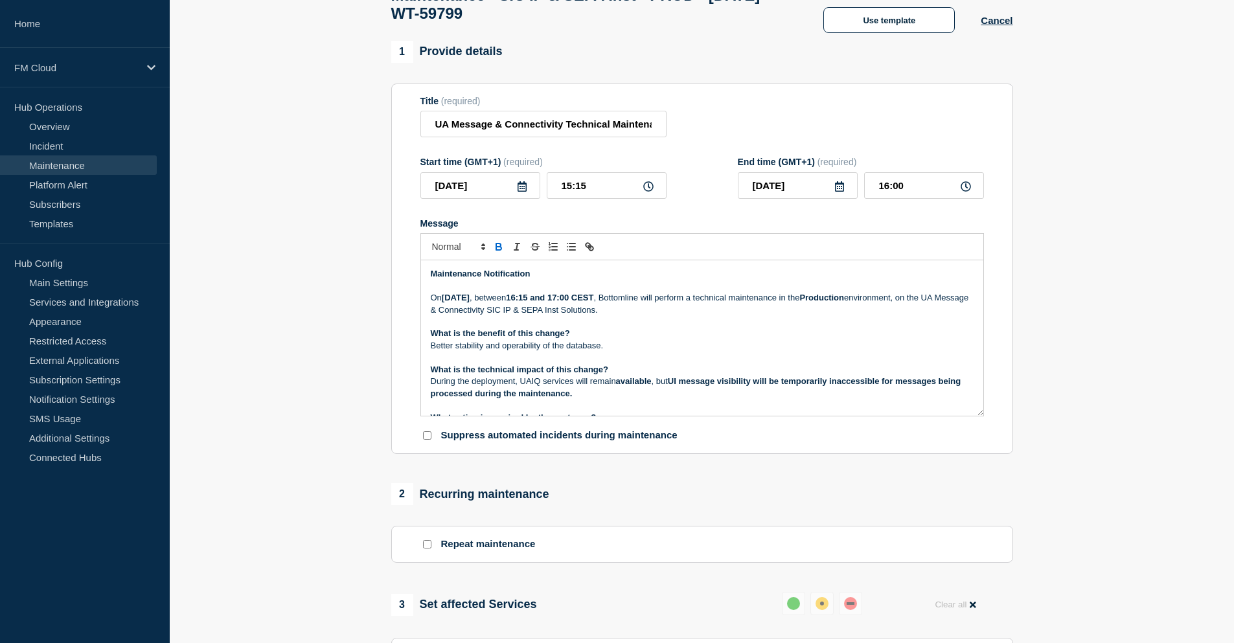
click at [700, 389] on strong "UI message visibility will be temporarily inaccessible for messages being proce…" at bounding box center [697, 386] width 533 height 21
click at [645, 386] on strong "available" at bounding box center [634, 381] width 36 height 10
click at [645, 400] on p "During the deployment, UAIQ services will remain available , but UI message vis…" at bounding box center [702, 388] width 543 height 24
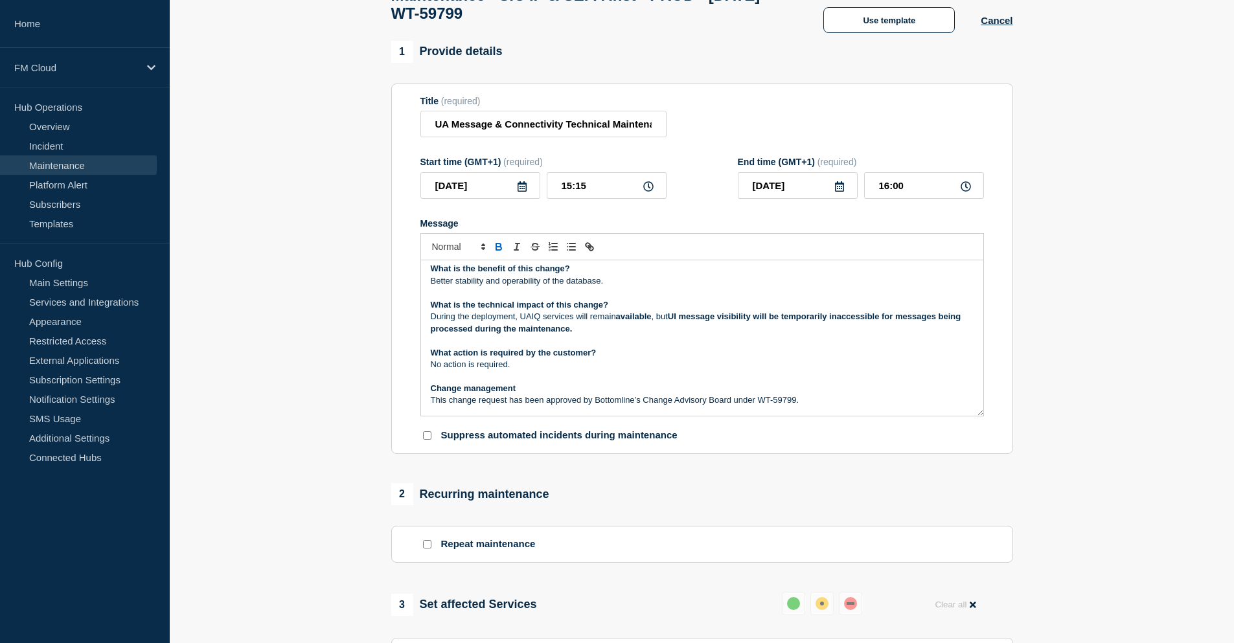
click at [672, 371] on p "No action is required." at bounding box center [702, 365] width 543 height 12
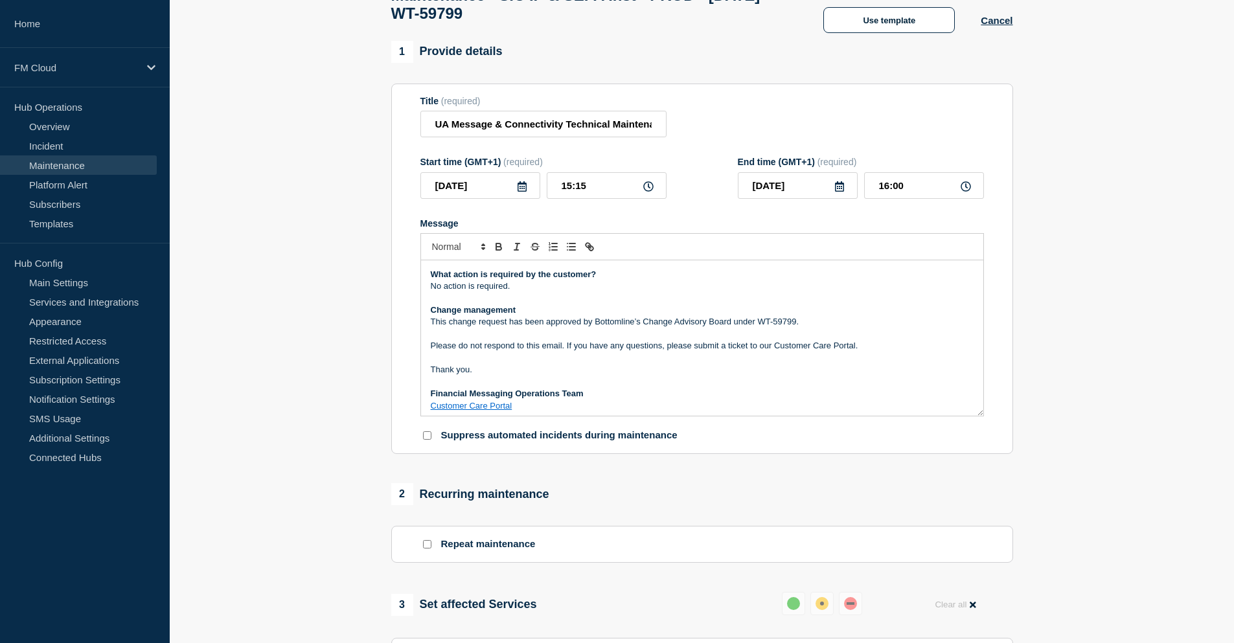
scroll to position [147, 0]
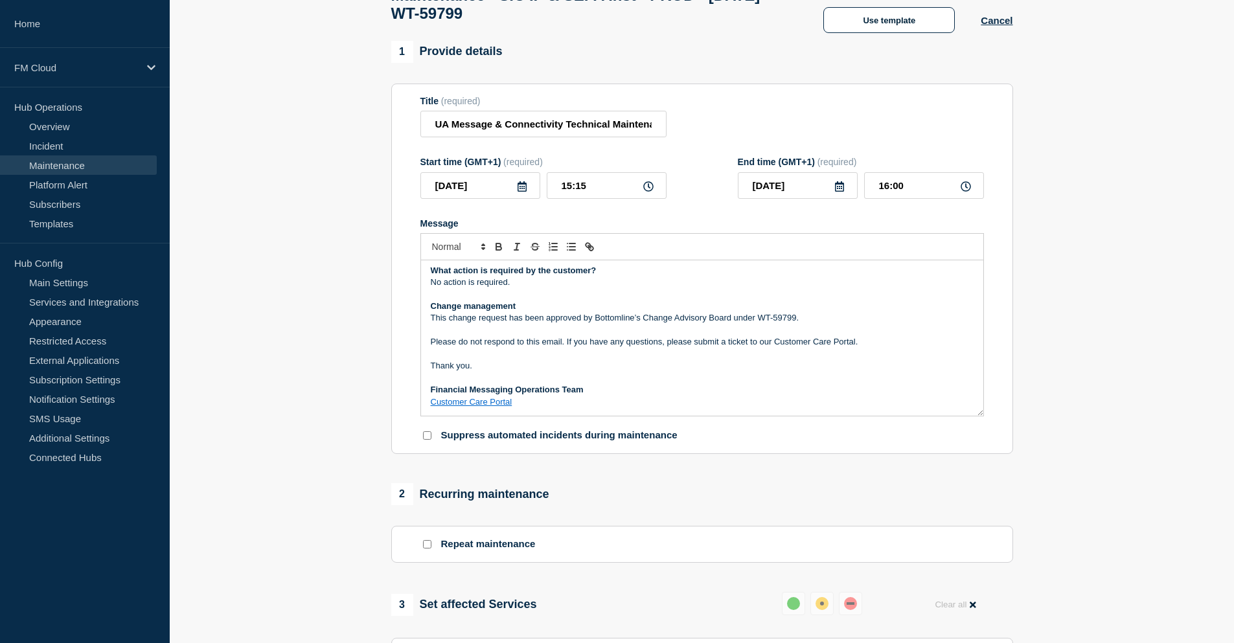
click at [815, 324] on p "This change request has been approved by Bottomline’s Change Advisory Board und…" at bounding box center [702, 318] width 543 height 12
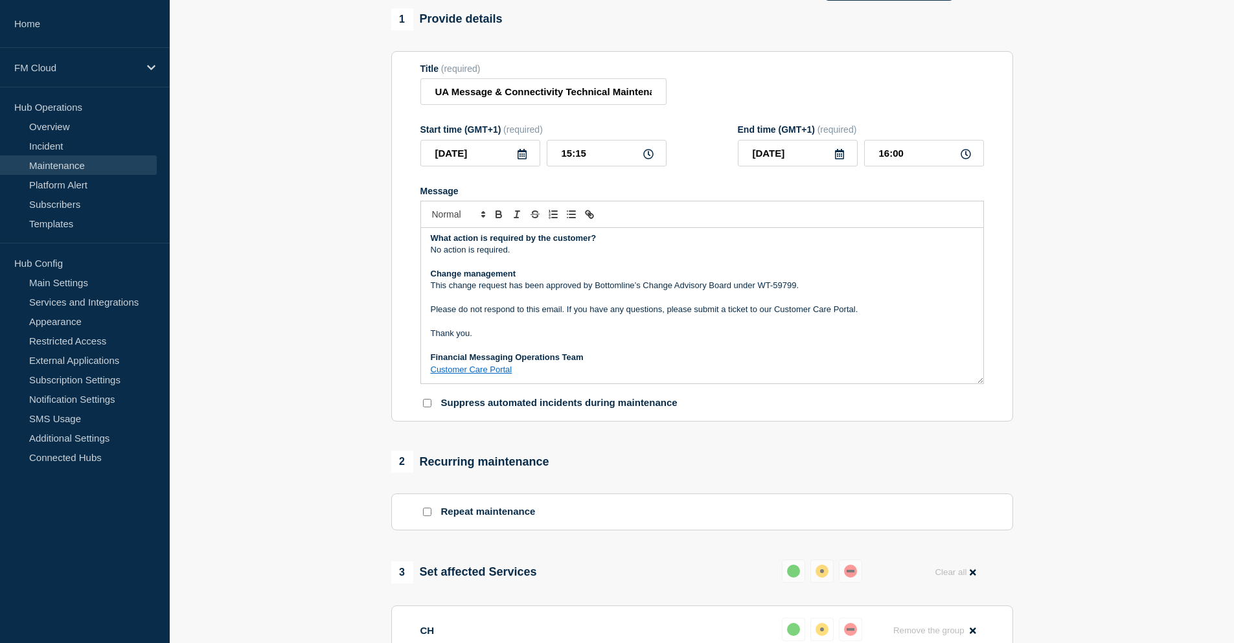
scroll to position [107, 0]
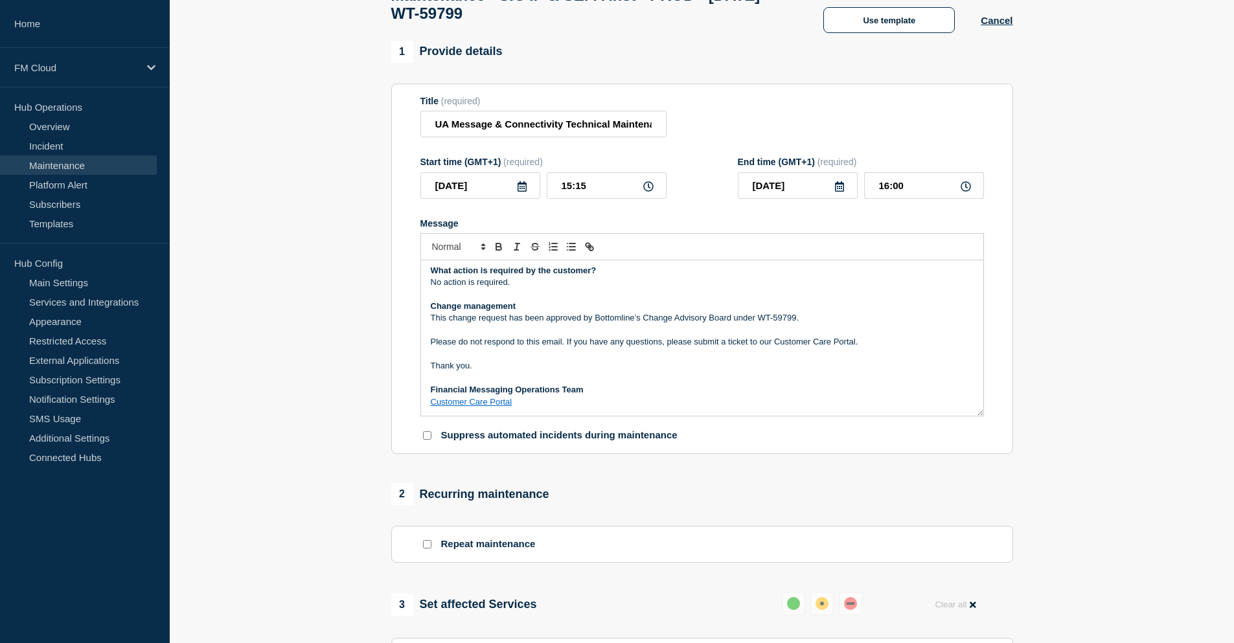
click at [721, 360] on p "Message" at bounding box center [702, 355] width 543 height 12
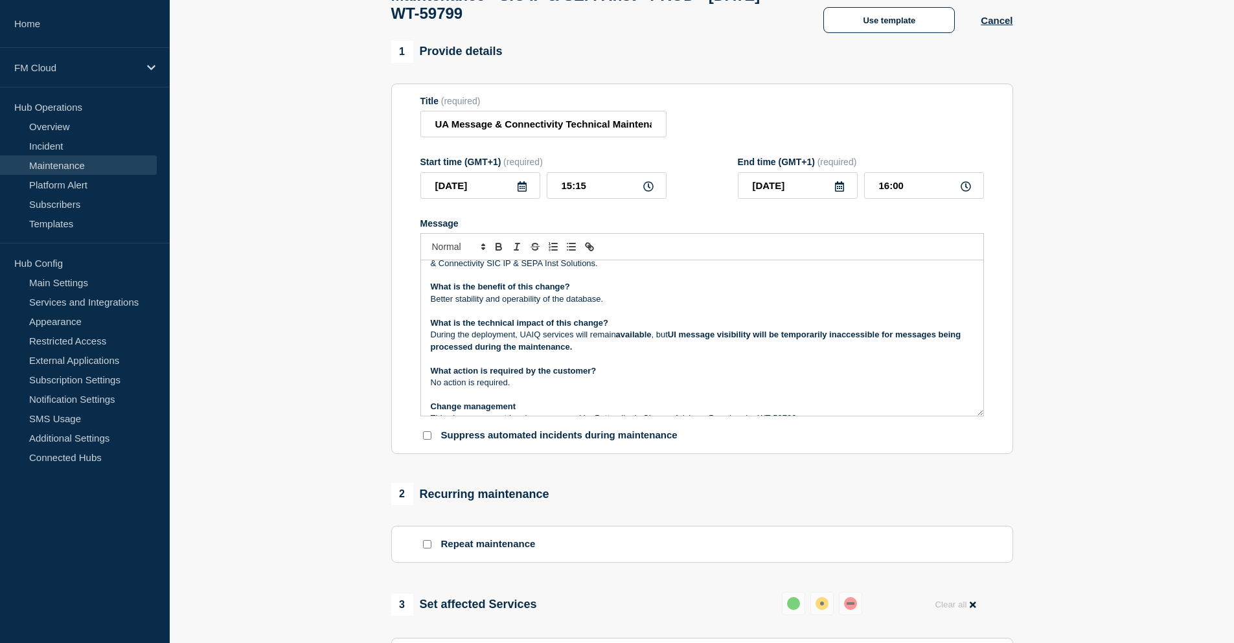
scroll to position [17, 0]
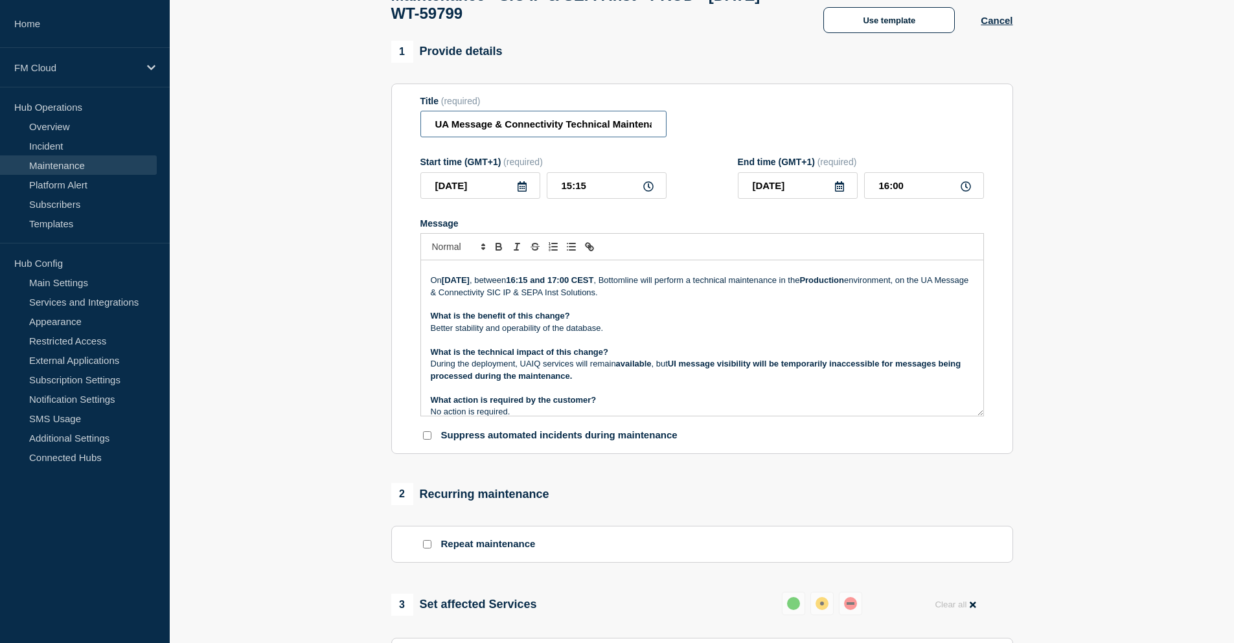
click at [566, 133] on input "UA Message & Connectivity Technical Maintenance - SIC IP & SEPA Inst - PROD - 2…" at bounding box center [544, 124] width 246 height 27
type input "UA Message & Connectivity Technical Maintenance - SIC IP & SEPA Inst - PROD - 2…"
click at [624, 334] on p "Better stability and operability of the database." at bounding box center [702, 329] width 543 height 12
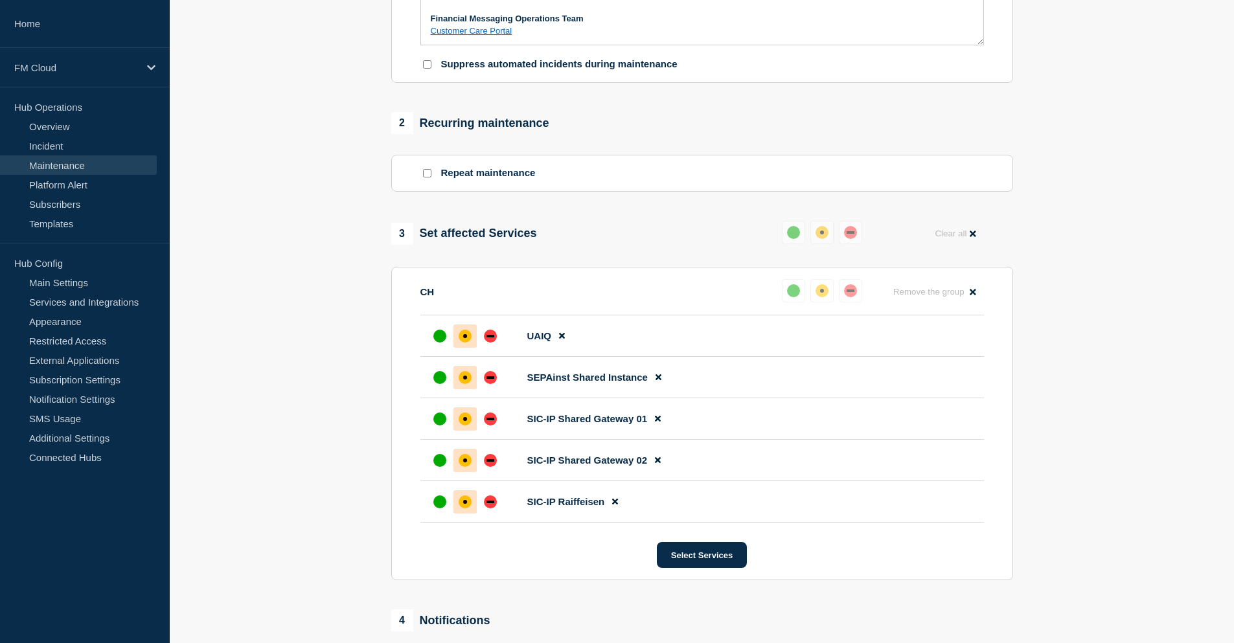
scroll to position [699, 0]
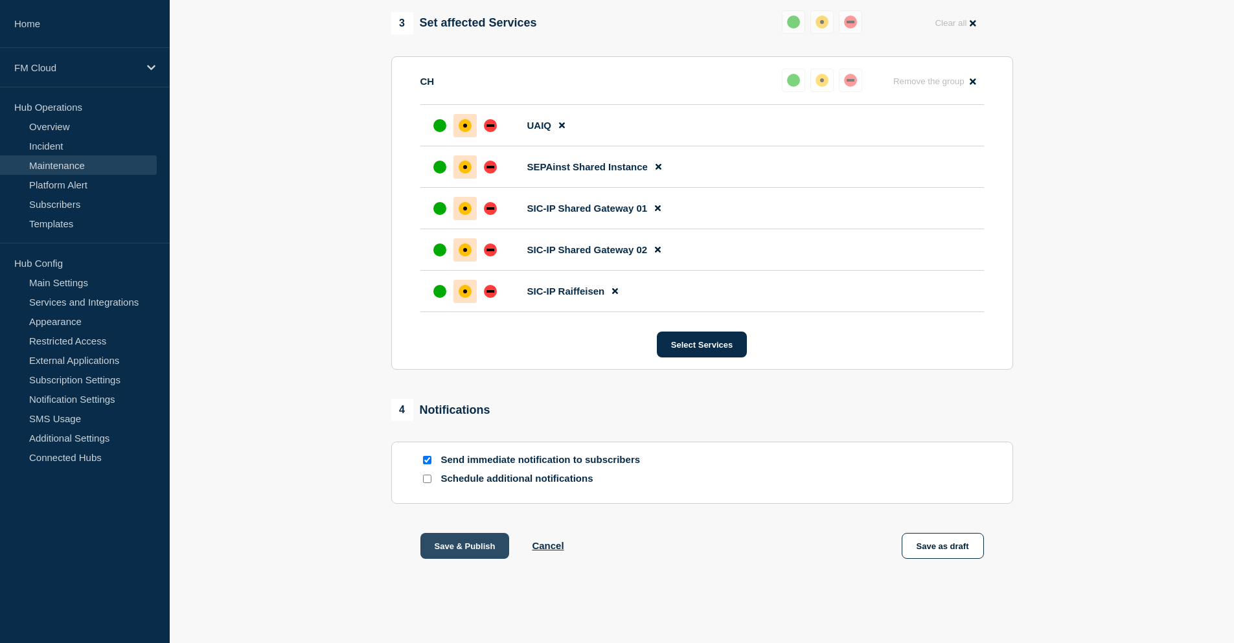
click at [486, 550] on button "Save & Publish" at bounding box center [465, 546] width 89 height 26
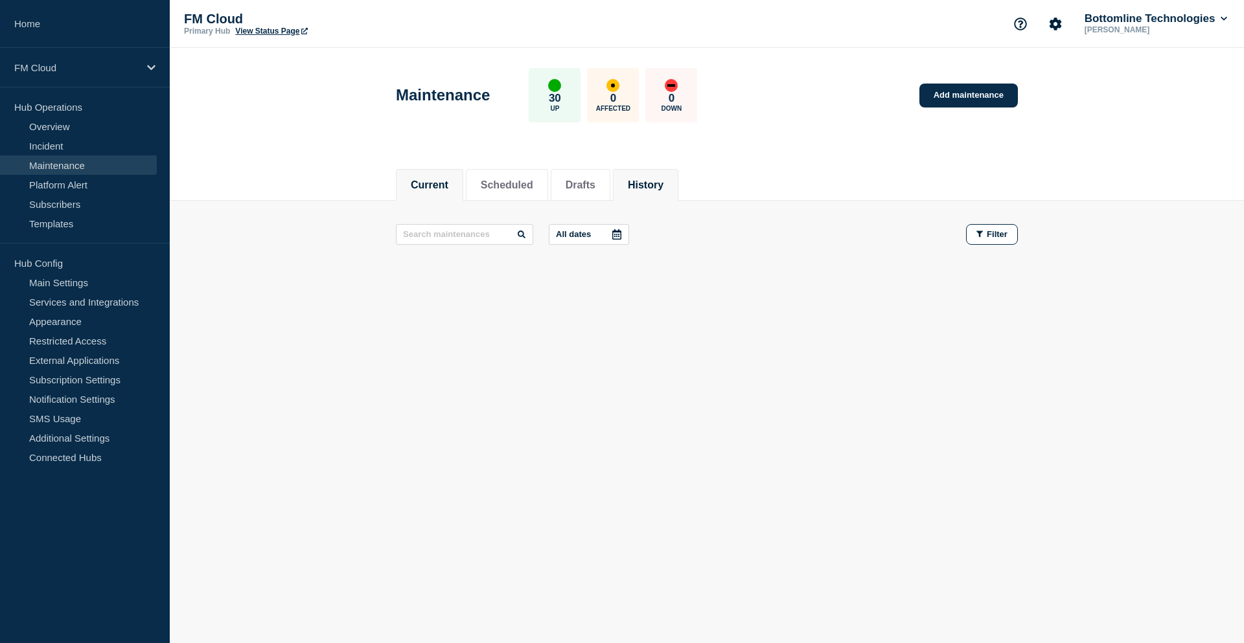
click at [664, 187] on button "History" at bounding box center [646, 185] width 36 height 12
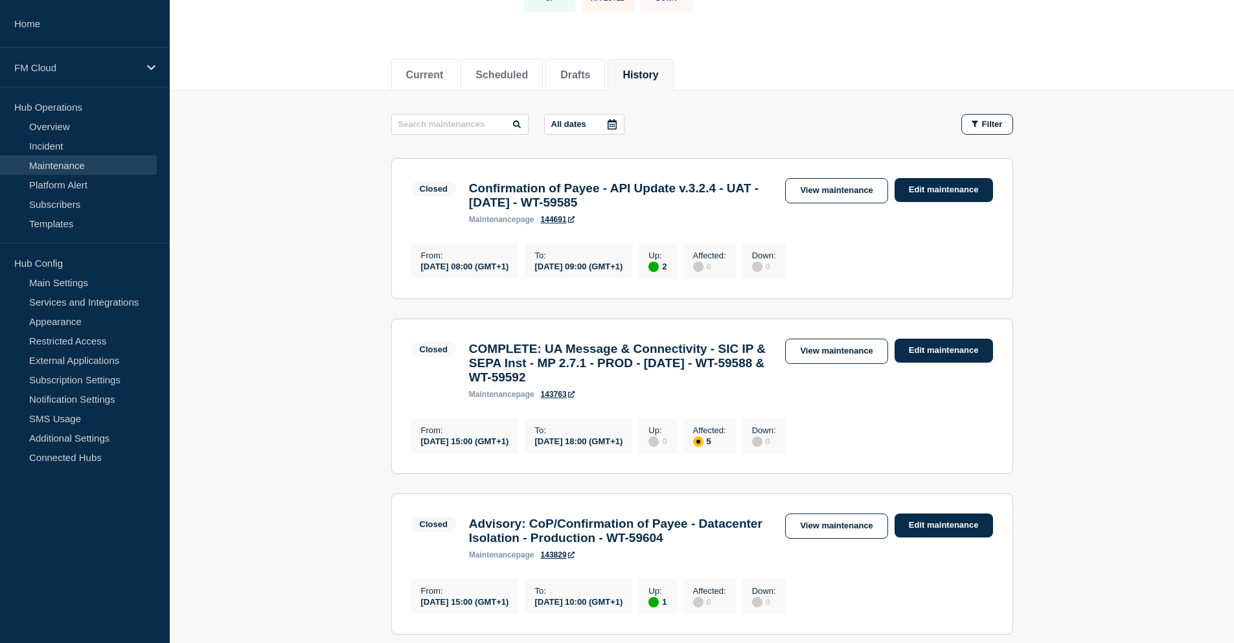
scroll to position [130, 0]
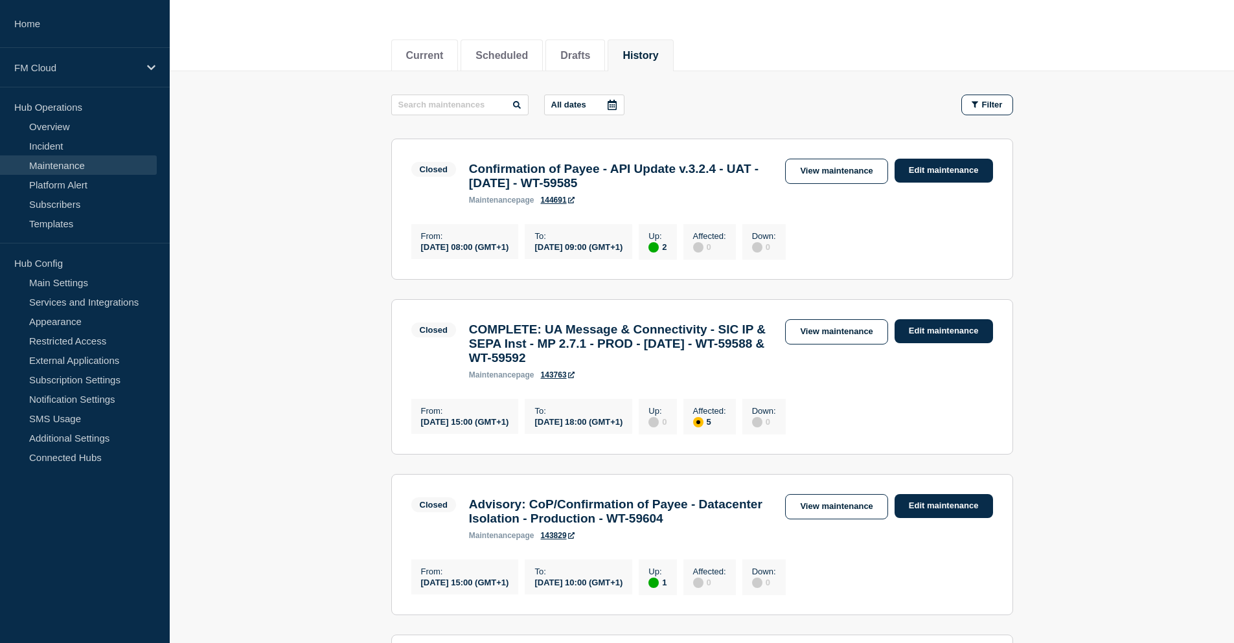
drag, startPoint x: 557, startPoint y: 338, endPoint x: 734, endPoint y: 366, distance: 179.8
click at [734, 365] on h3 "COMPLETE: UA Message & Connectivity - SIC IP & SEPA Inst - MP 2.7.1 - PROD - 27…" at bounding box center [621, 344] width 304 height 43
copy h3 "UA Message & Connectivity - SIC IP & SEPA Inst - MP 2.7.1 - PROD - 27/SEP/2025 …"
drag, startPoint x: 825, startPoint y: 336, endPoint x: 833, endPoint y: 344, distance: 11.9
click at [825, 336] on link "View maintenance" at bounding box center [836, 331] width 102 height 25
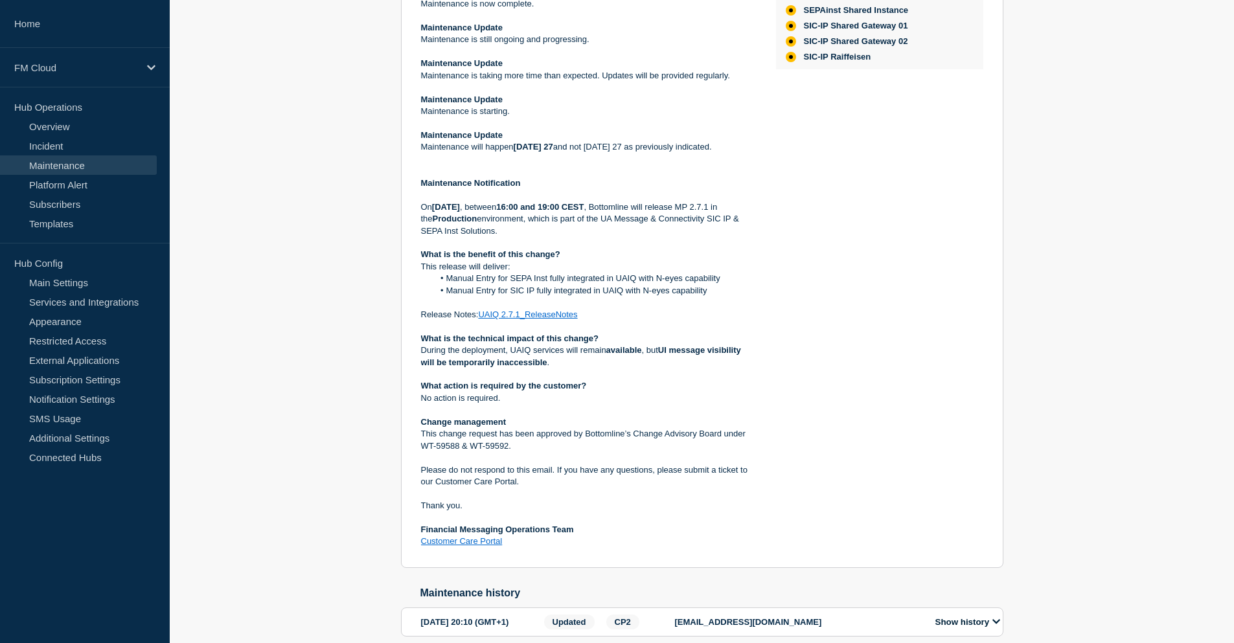
scroll to position [454, 0]
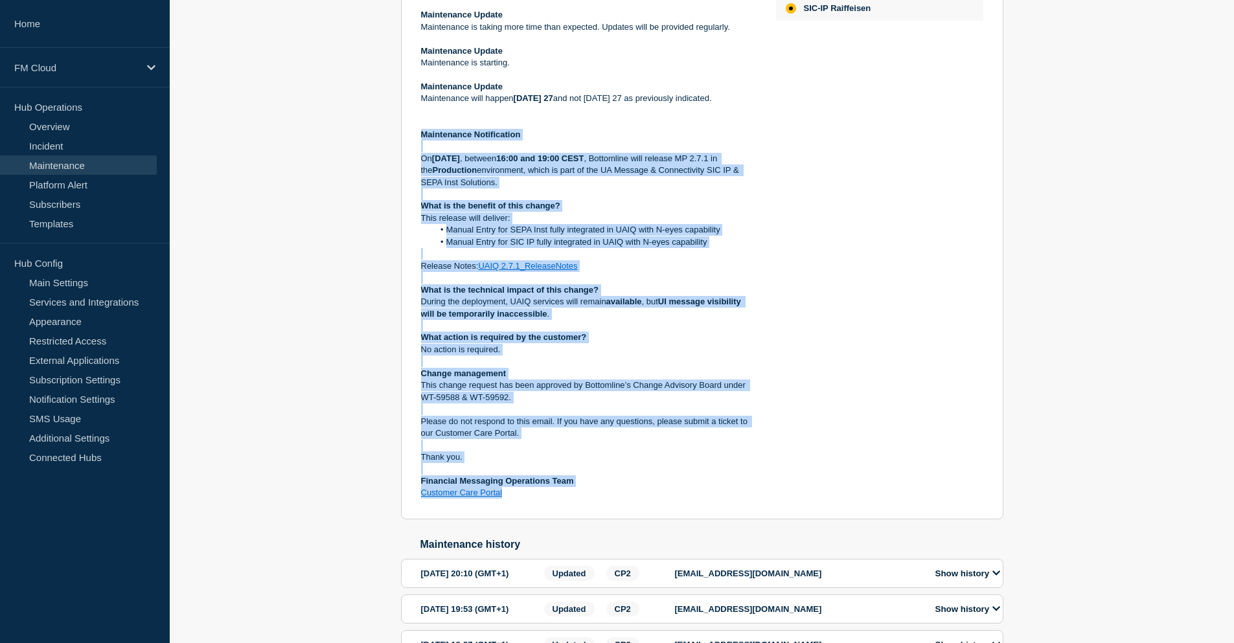
drag, startPoint x: 419, startPoint y: 160, endPoint x: 574, endPoint y: 520, distance: 392.2
click at [574, 520] on section "Closed COMPLETE: UA Message & Connectivity - SIC IP & SEPA Inst - MP 2.7.1 - PR…" at bounding box center [702, 162] width 603 height 715
copy div "Maintenance Notification On Saturday 27 September 2025 , between 16:00 and 19:0…"
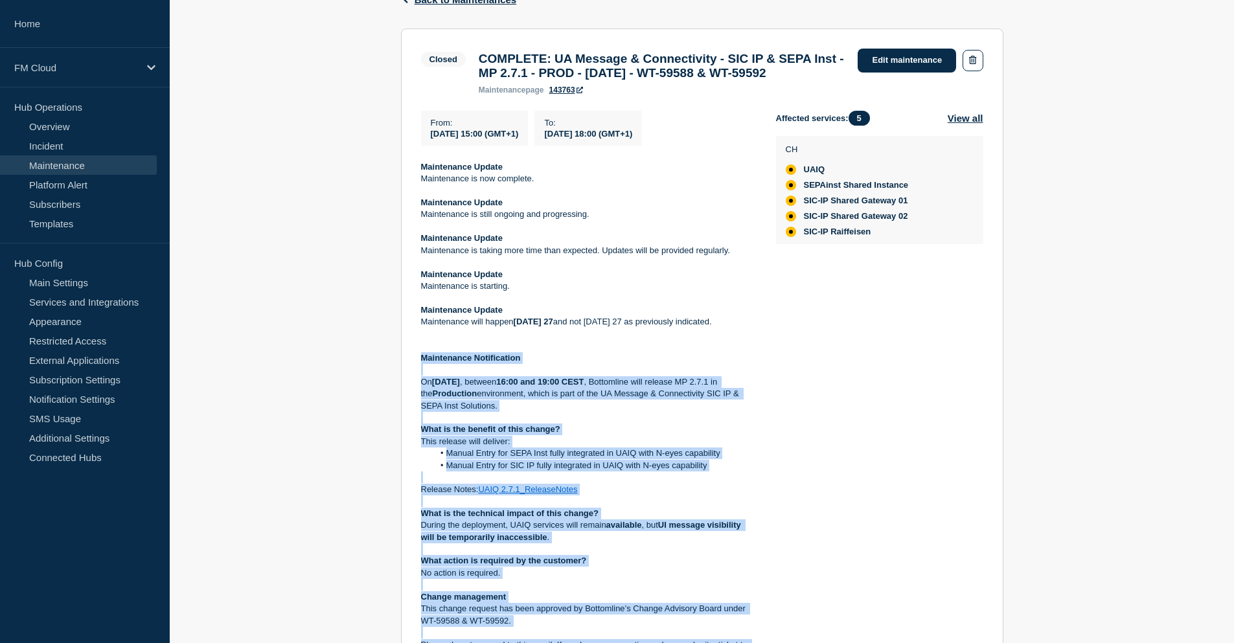
scroll to position [130, 0]
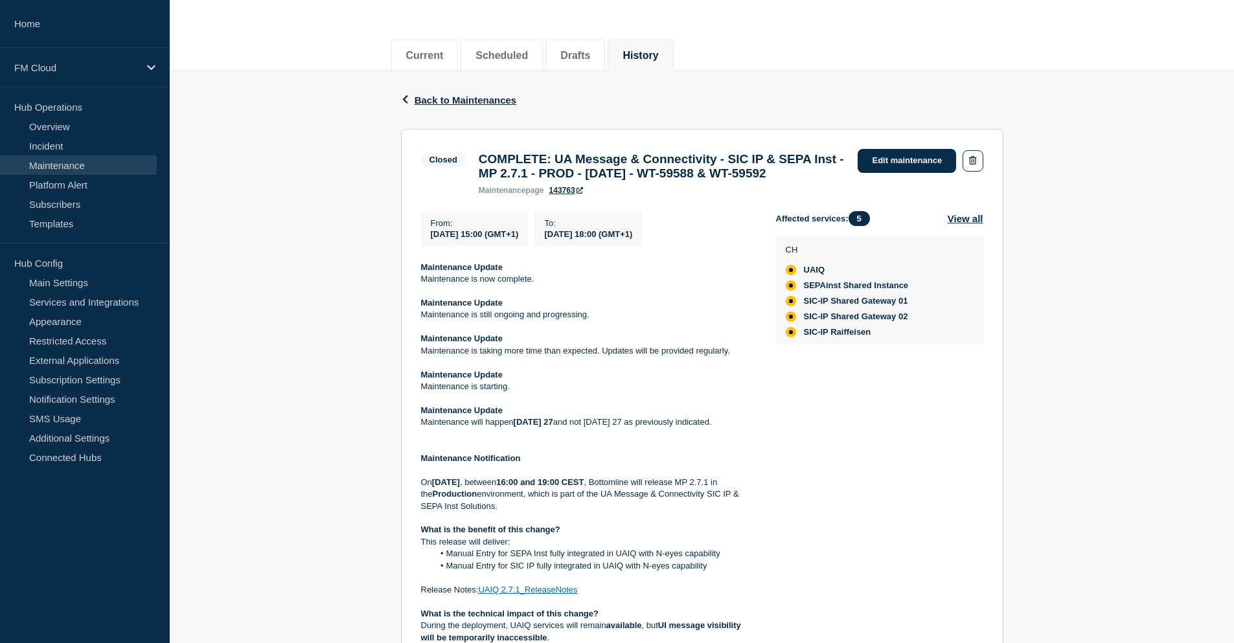
click at [926, 89] on div "Back Back to Maintenances" at bounding box center [702, 100] width 603 height 58
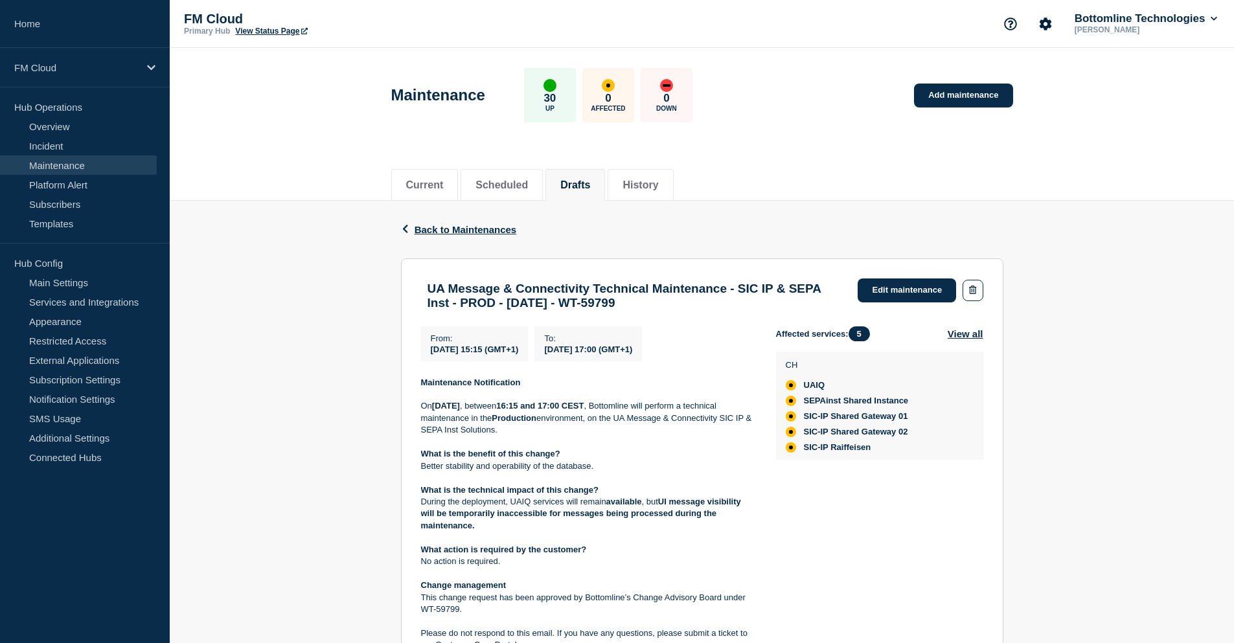
scroll to position [65, 0]
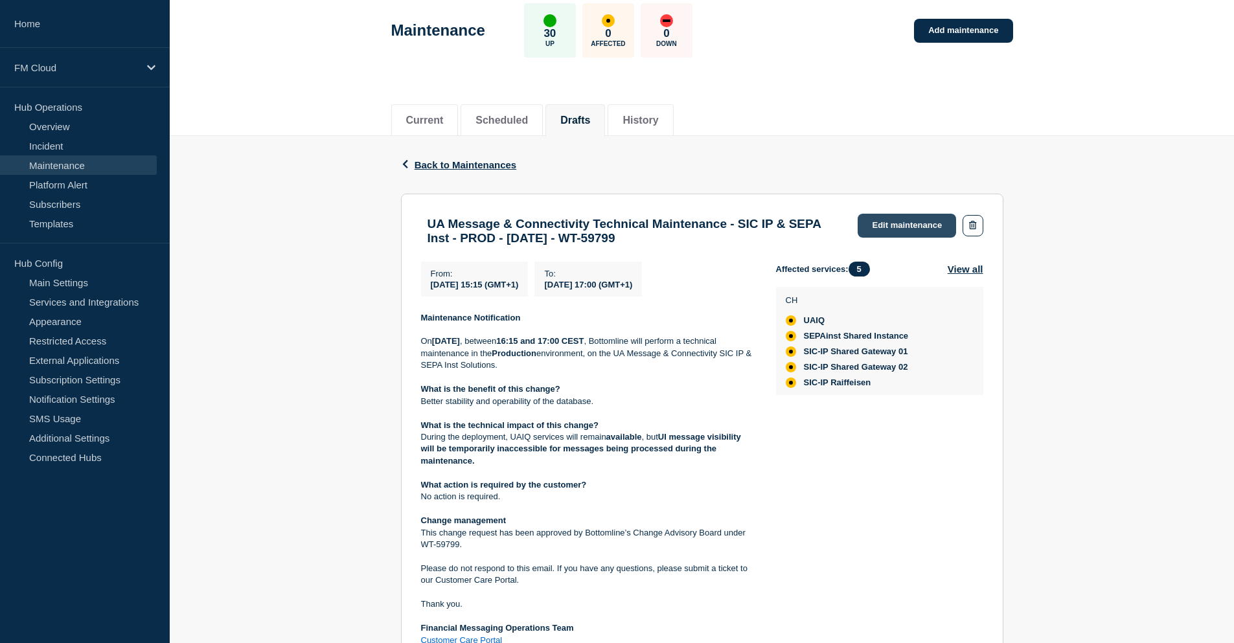
click at [907, 233] on link "Edit maintenance" at bounding box center [907, 226] width 98 height 24
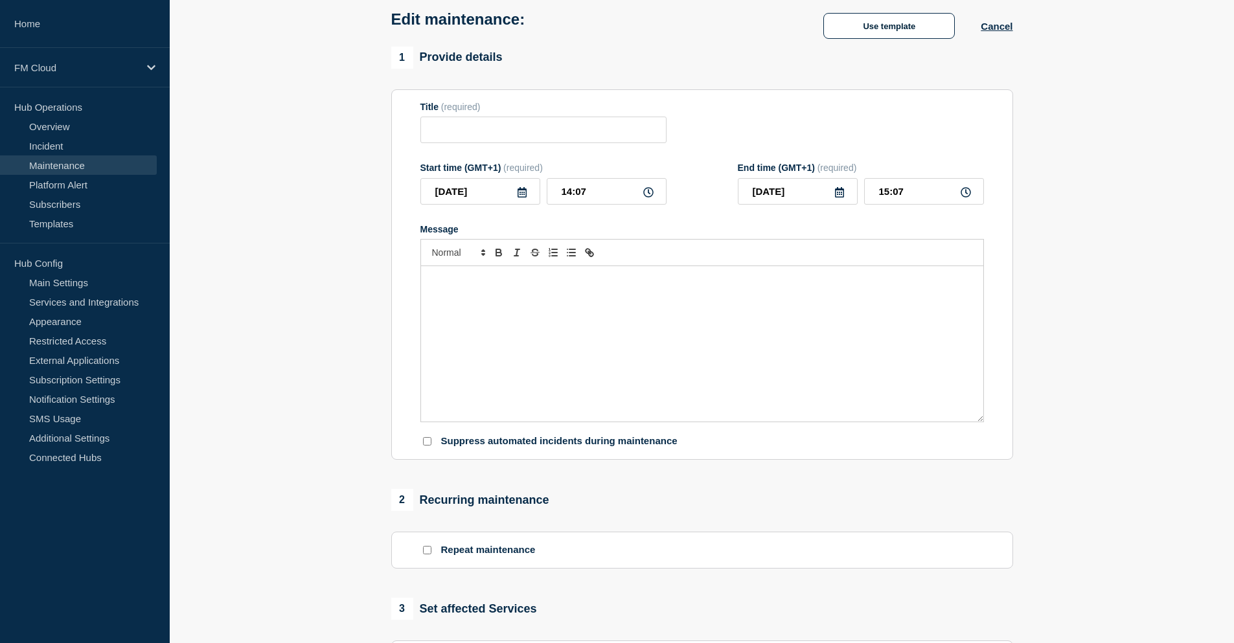
type input "UA Message & Connectivity Technical Maintenance - SIC IP & SEPA Inst - PROD - 2…"
type input "15:15"
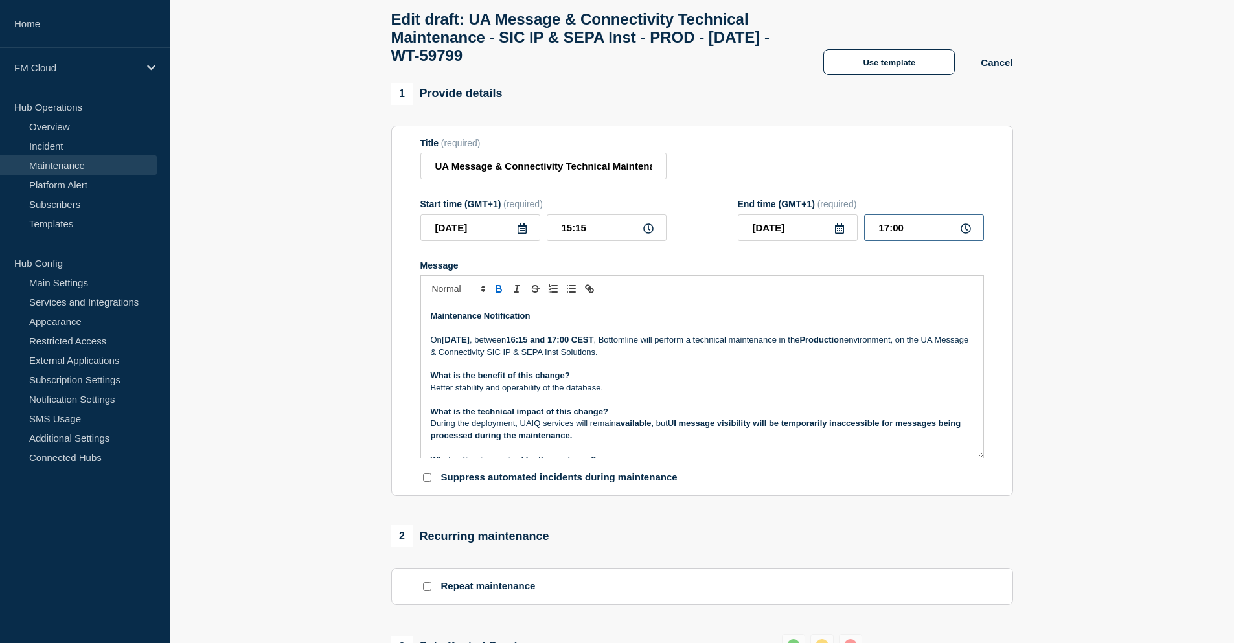
click at [887, 239] on input "17:00" at bounding box center [924, 227] width 120 height 27
type input "16:00"
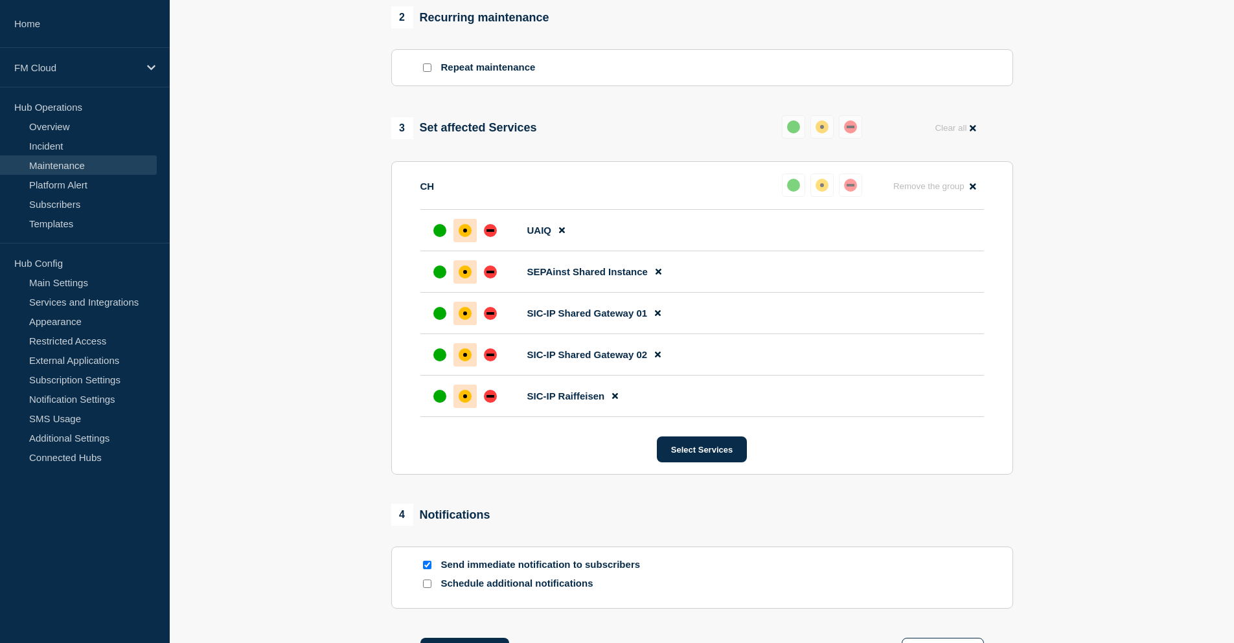
scroll to position [699, 0]
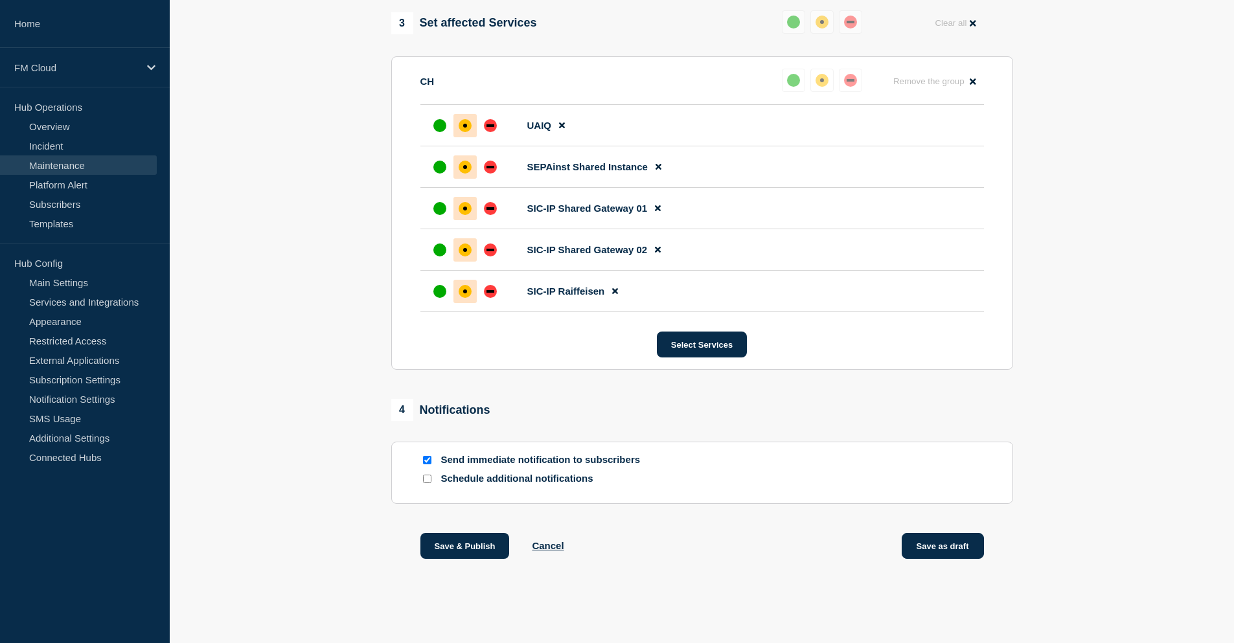
click at [958, 550] on button "Save as draft" at bounding box center [943, 546] width 82 height 26
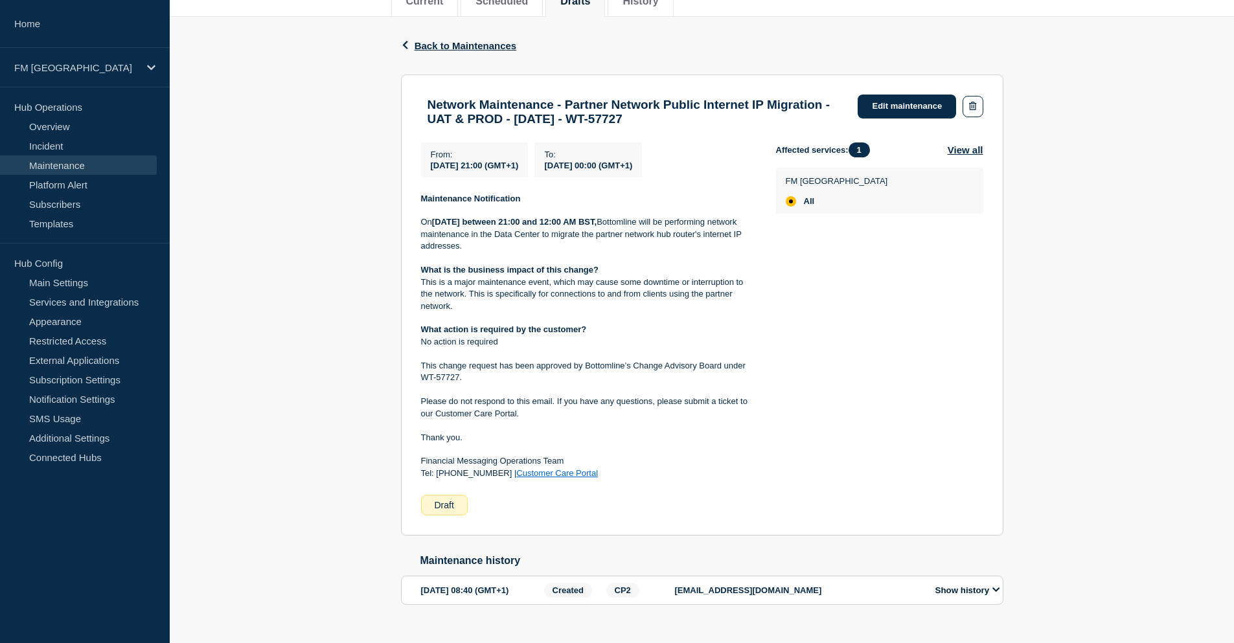
scroll to position [161, 0]
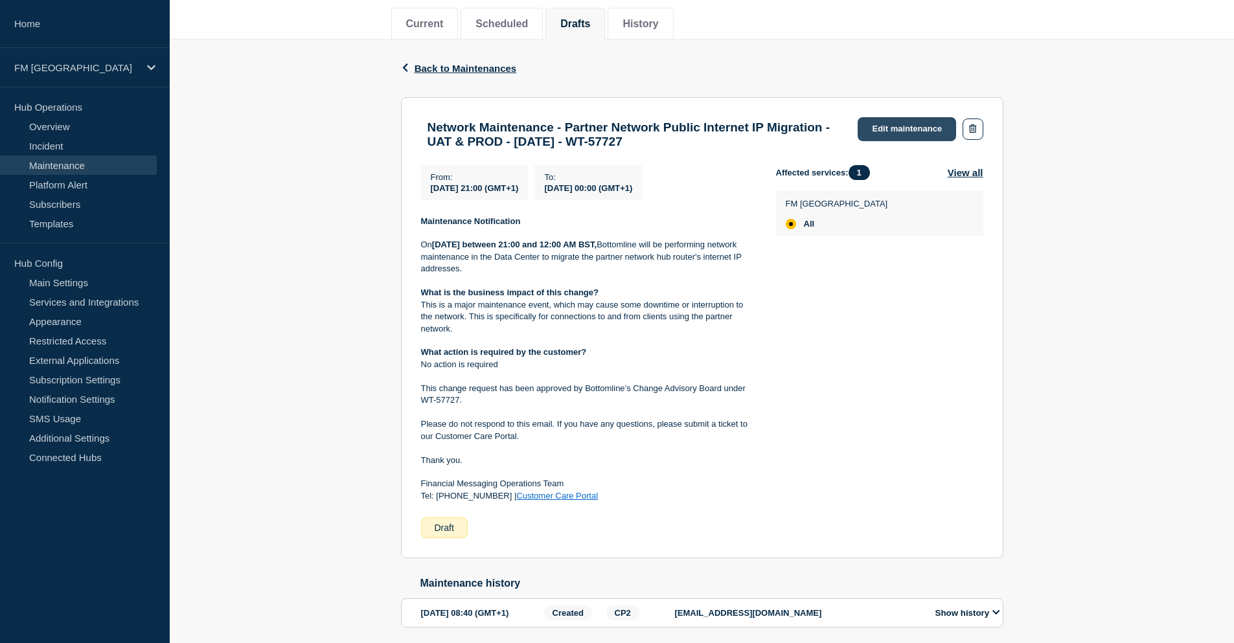
click at [885, 123] on link "Edit maintenance" at bounding box center [907, 129] width 98 height 24
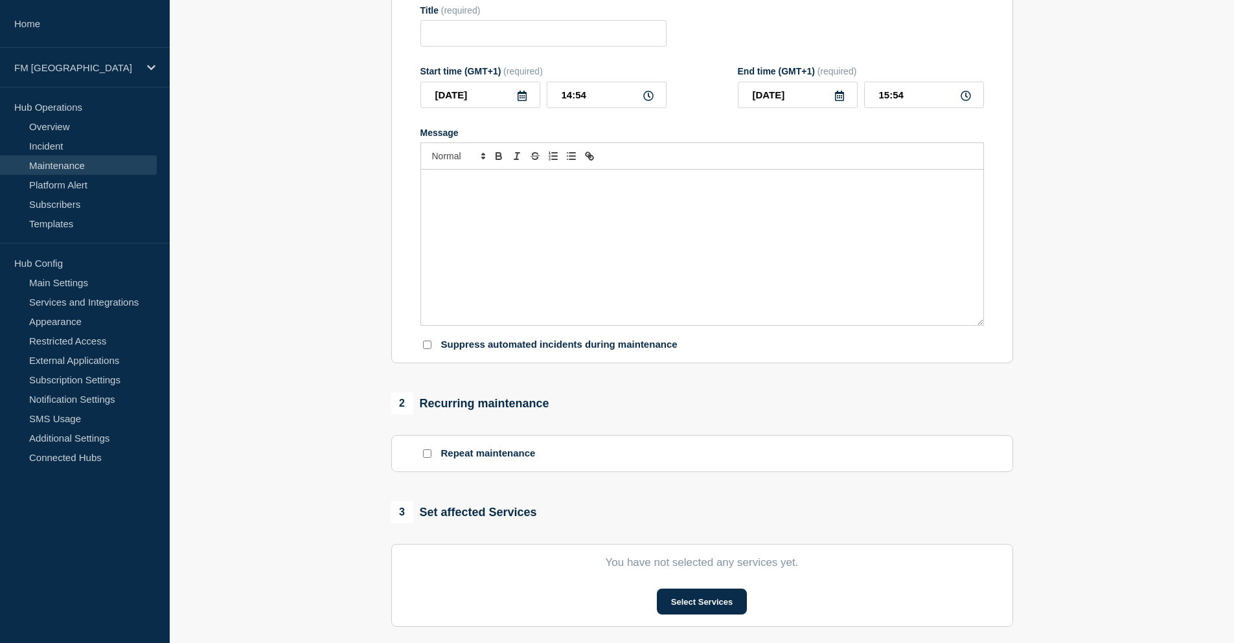
type input "Network Maintenance - Partner Network Public Internet IP Migration - UAT & PROD…"
type input "[DATE]"
type input "21:00"
type input "[DATE]"
type input "00:00"
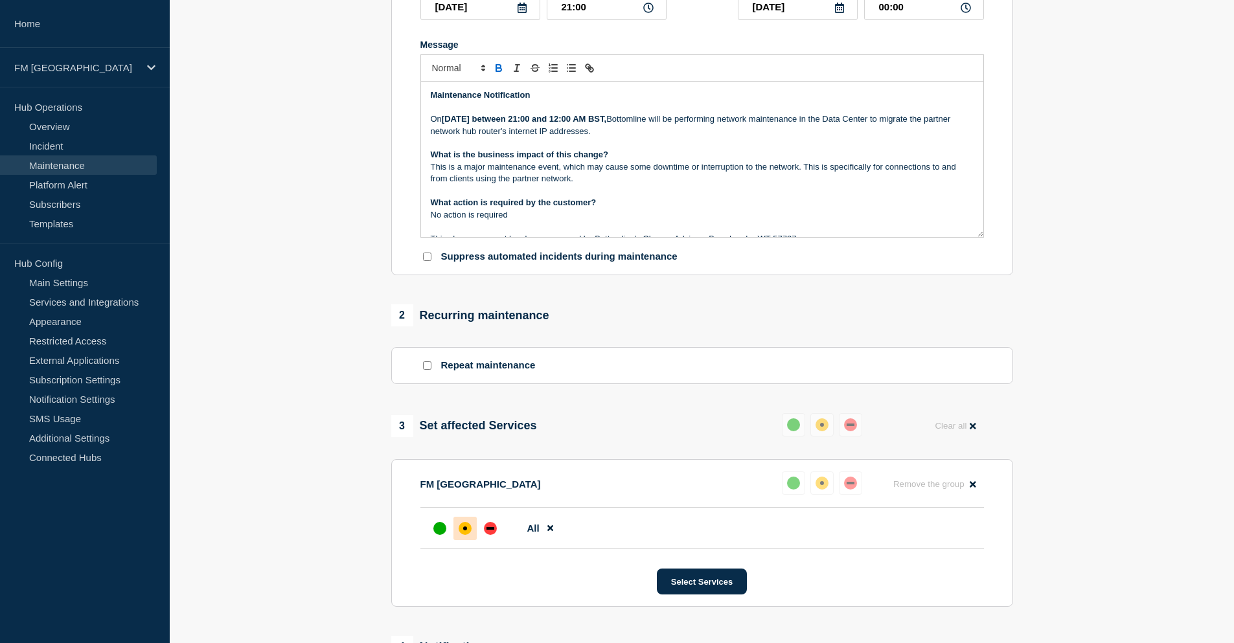
scroll to position [533, 0]
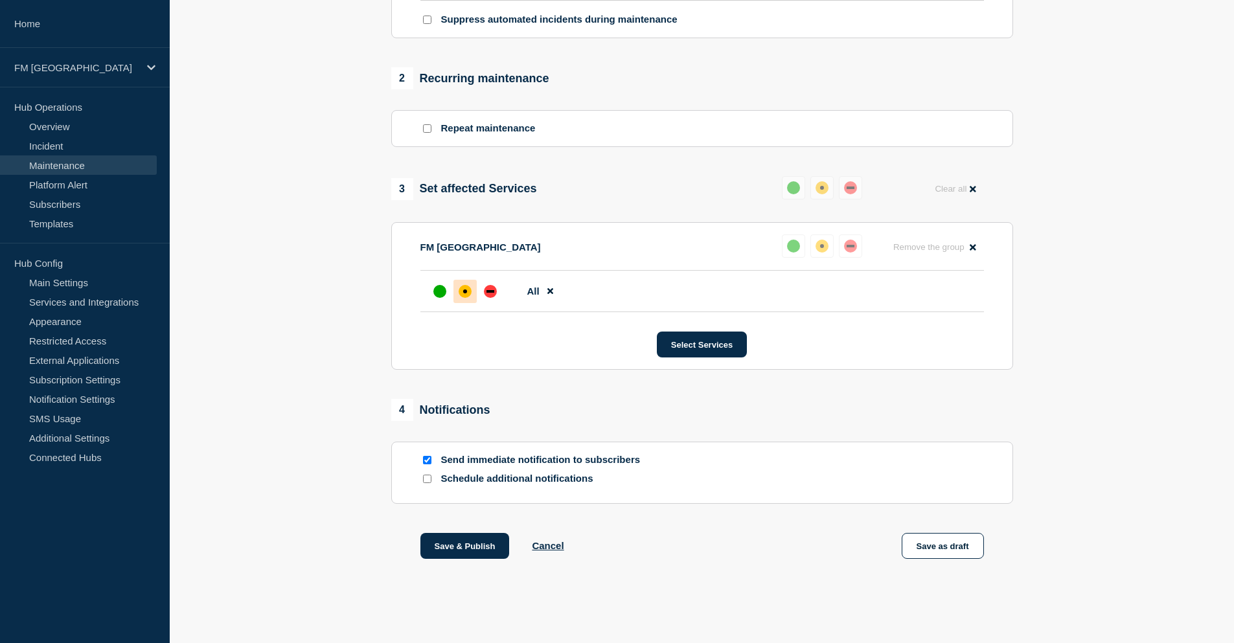
click at [428, 459] on input "Send immediate notification to subscribers" at bounding box center [427, 460] width 8 height 8
checkbox input "false"
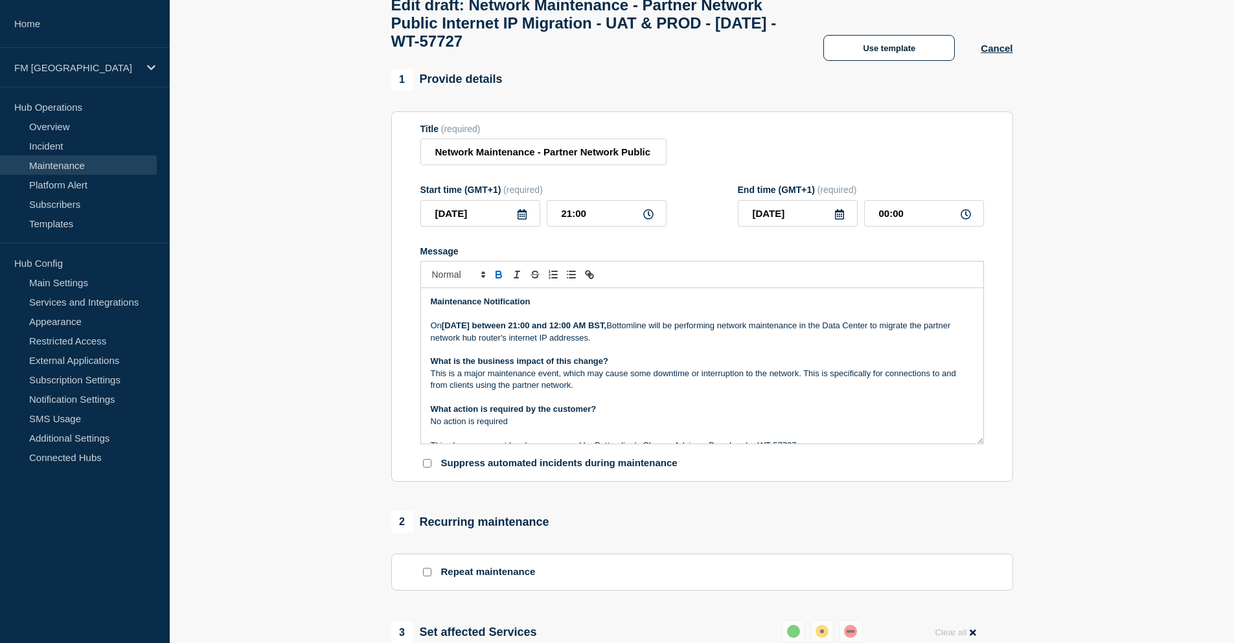
scroll to position [0, 0]
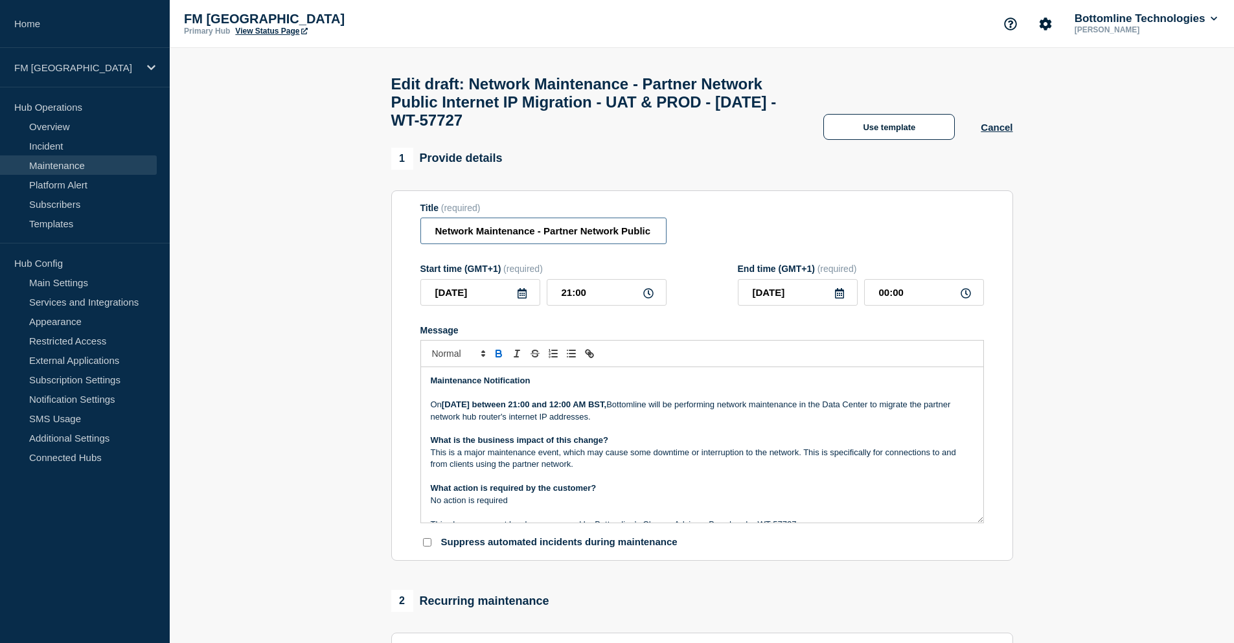
click at [433, 242] on input "Network Maintenance - Partner Network Public Internet IP Migration - UAT & PROD…" at bounding box center [544, 231] width 246 height 27
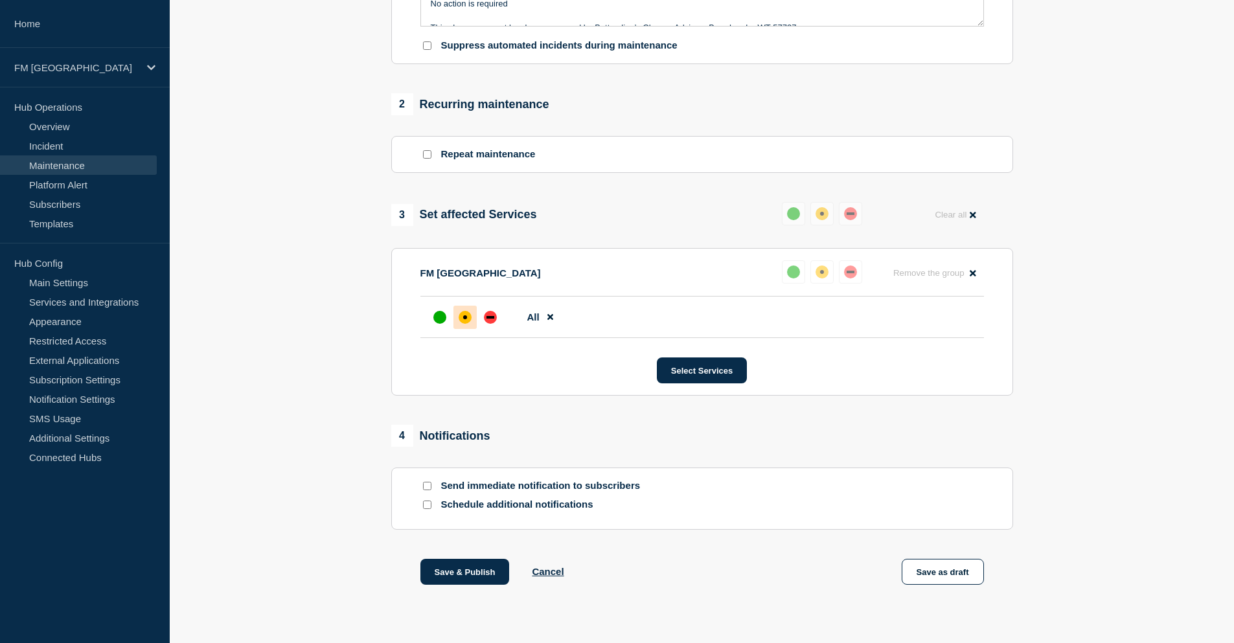
scroll to position [533, 0]
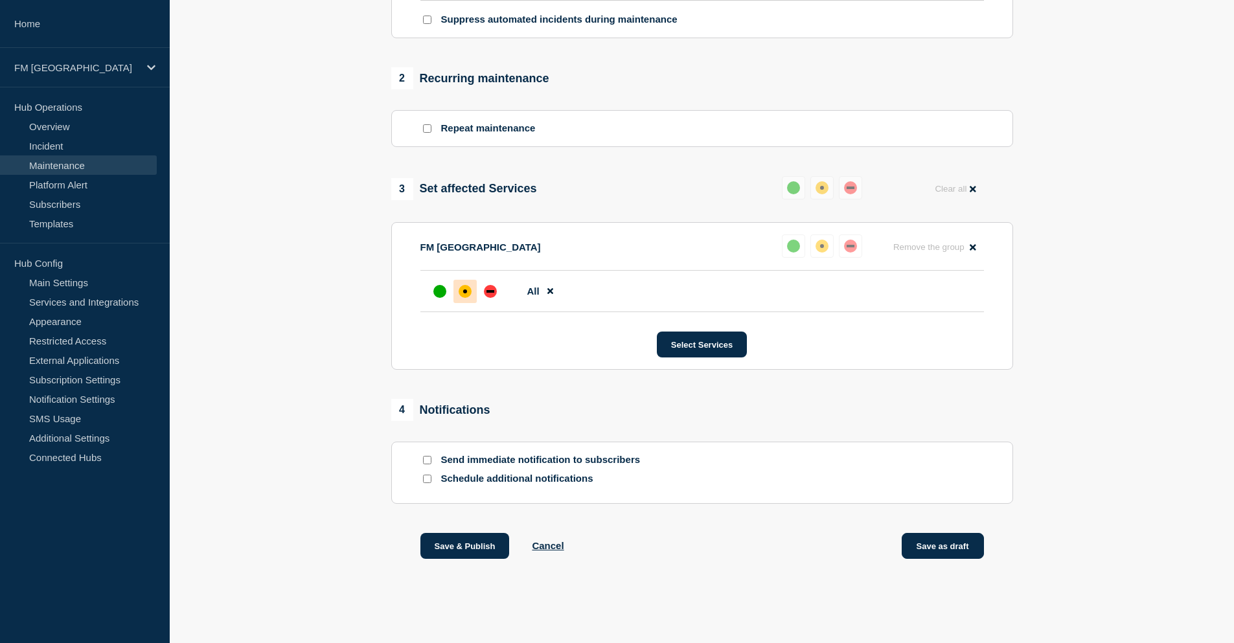
click at [942, 544] on button "Save as draft" at bounding box center [943, 546] width 82 height 26
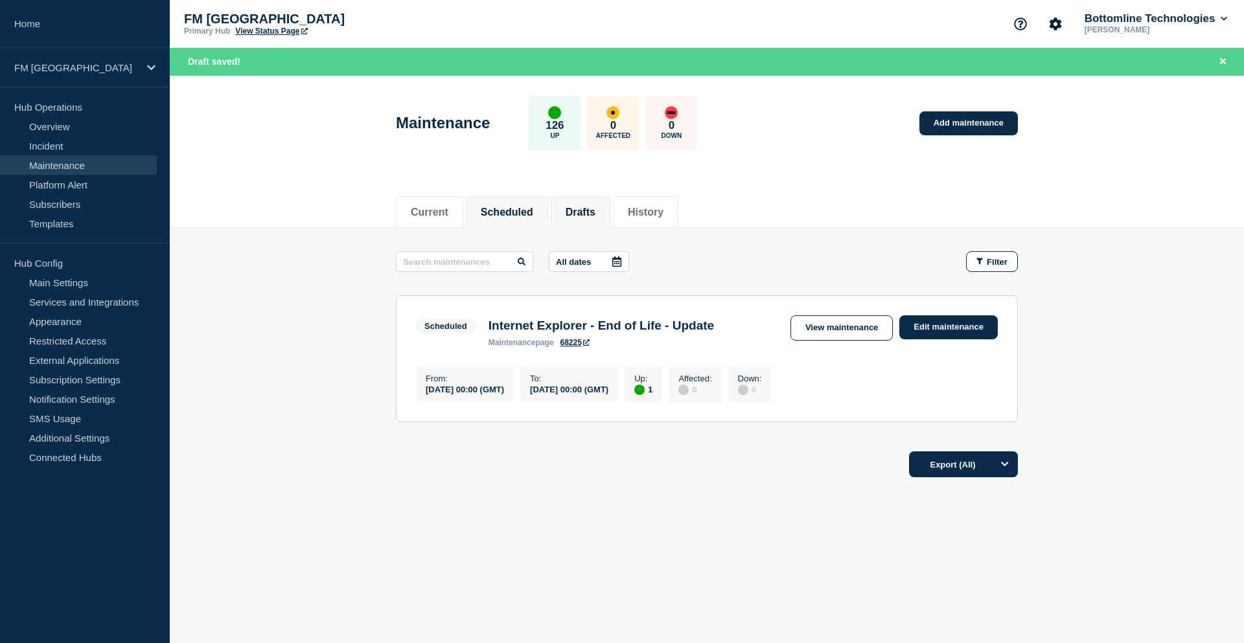
click at [581, 219] on li "Drafts" at bounding box center [581, 212] width 60 height 32
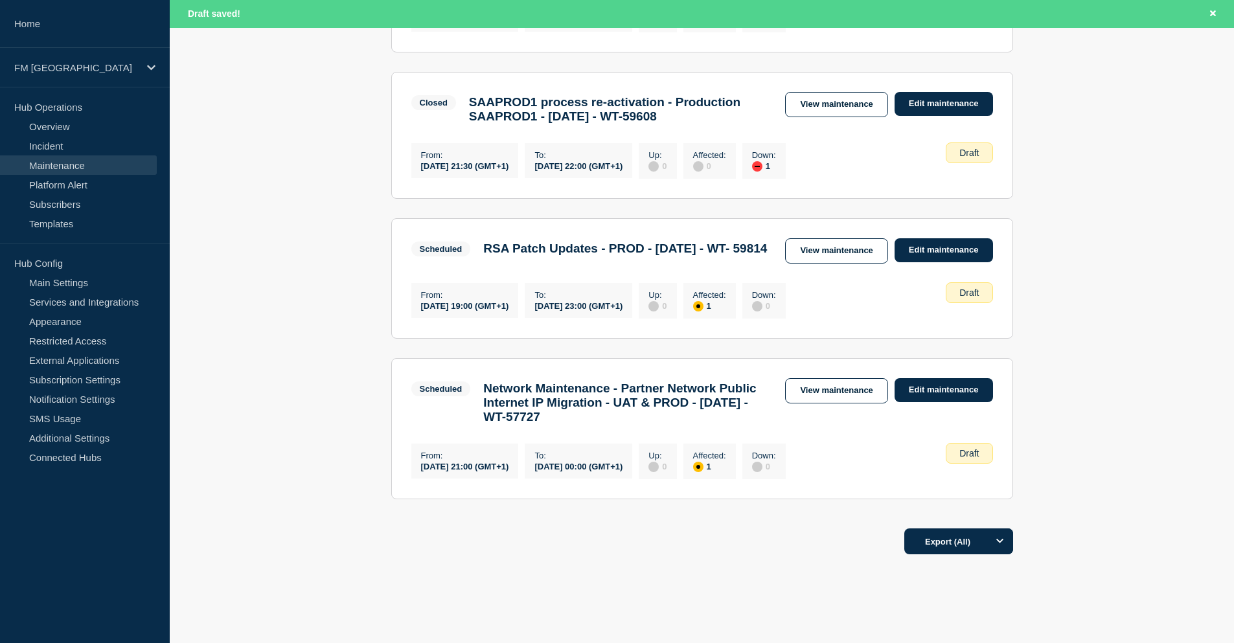
scroll to position [1352, 0]
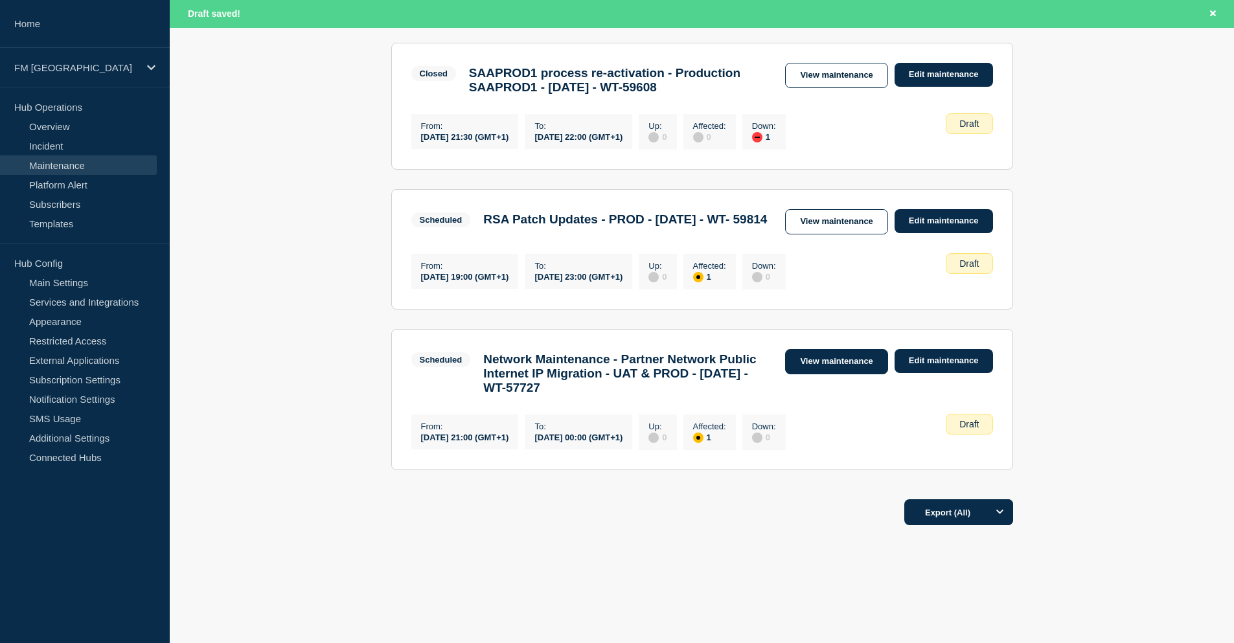
click at [804, 351] on link "View maintenance" at bounding box center [836, 361] width 102 height 25
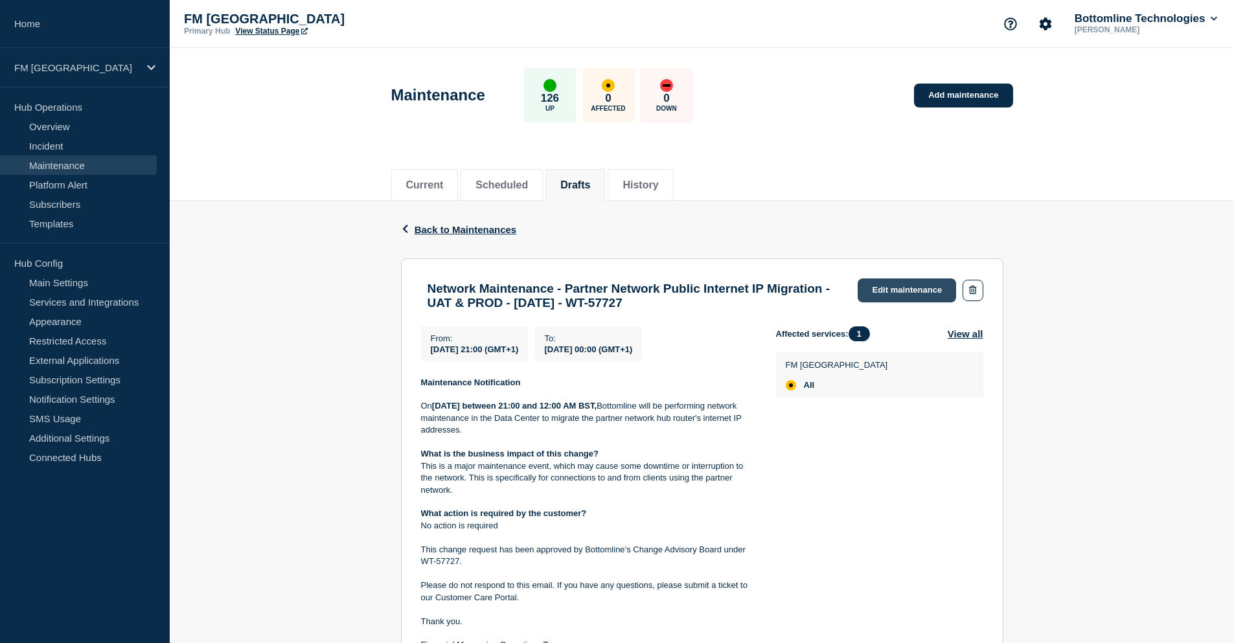
click at [894, 292] on link "Edit maintenance" at bounding box center [907, 291] width 98 height 24
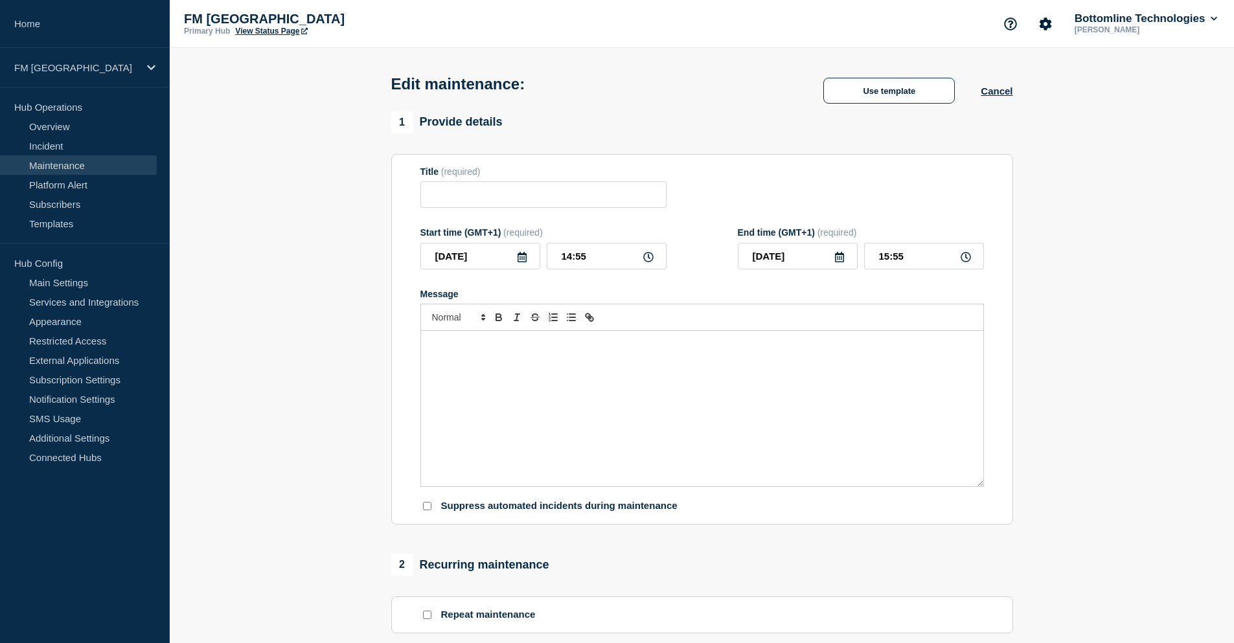
type input "Network Maintenance - Partner Network Public Internet IP Migration - UAT & PROD…"
type input "[DATE]"
type input "21:00"
type input "[DATE]"
type input "00:00"
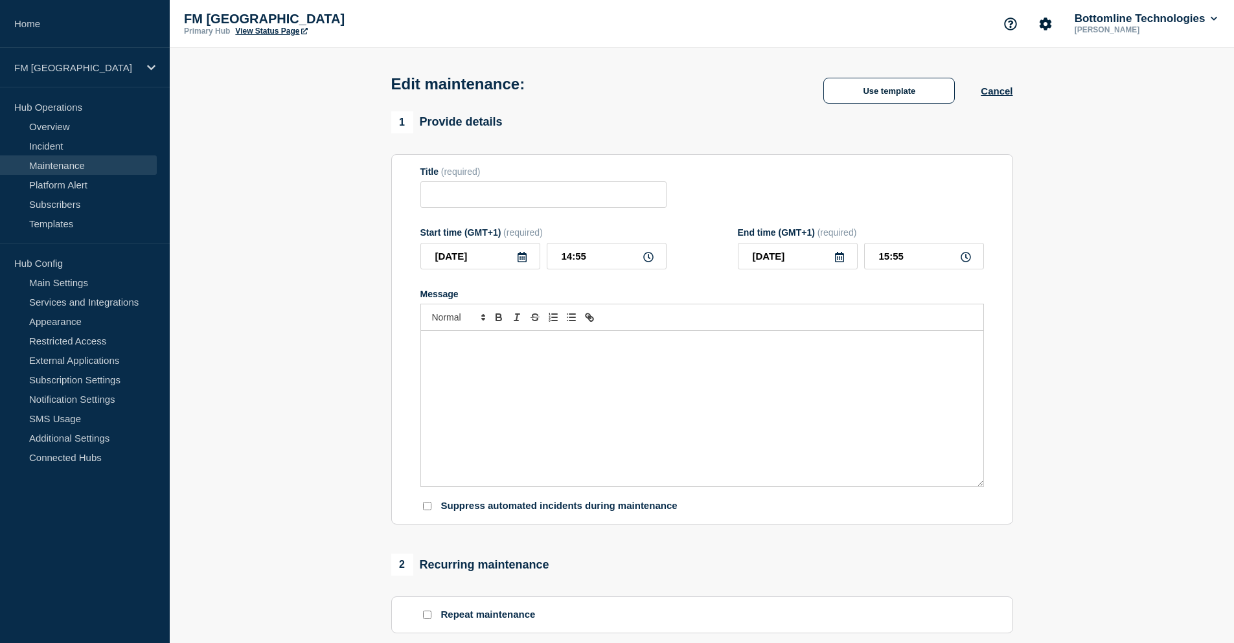
checkbox input "false"
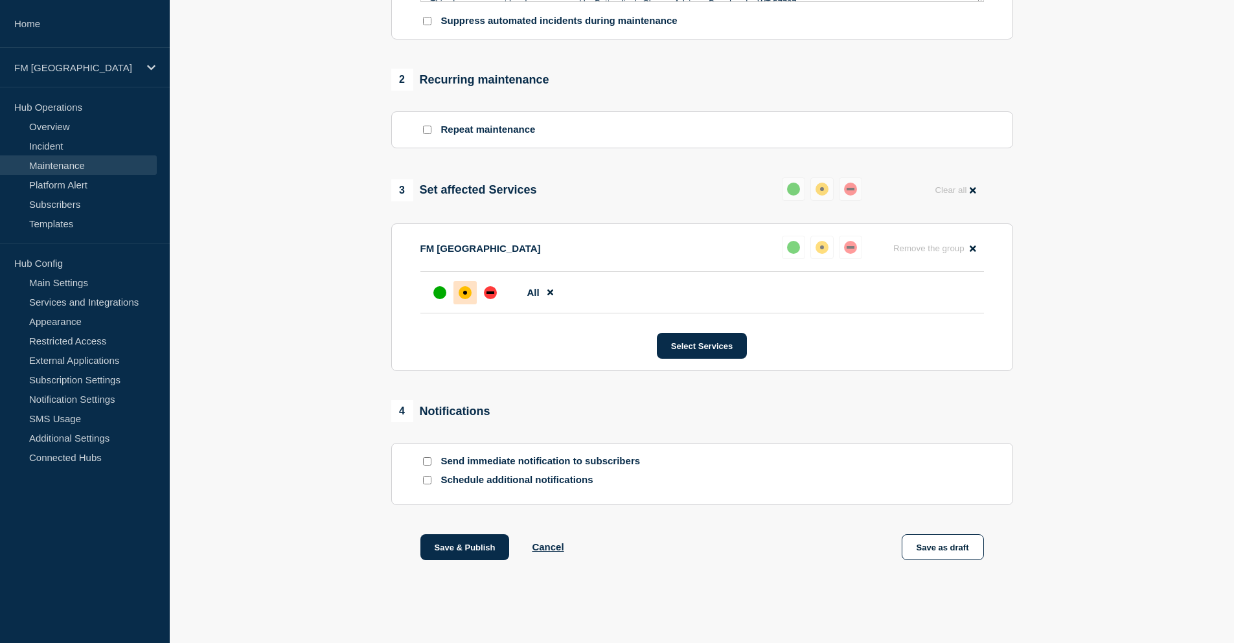
scroll to position [533, 0]
click at [714, 344] on button "Select Services" at bounding box center [702, 345] width 90 height 26
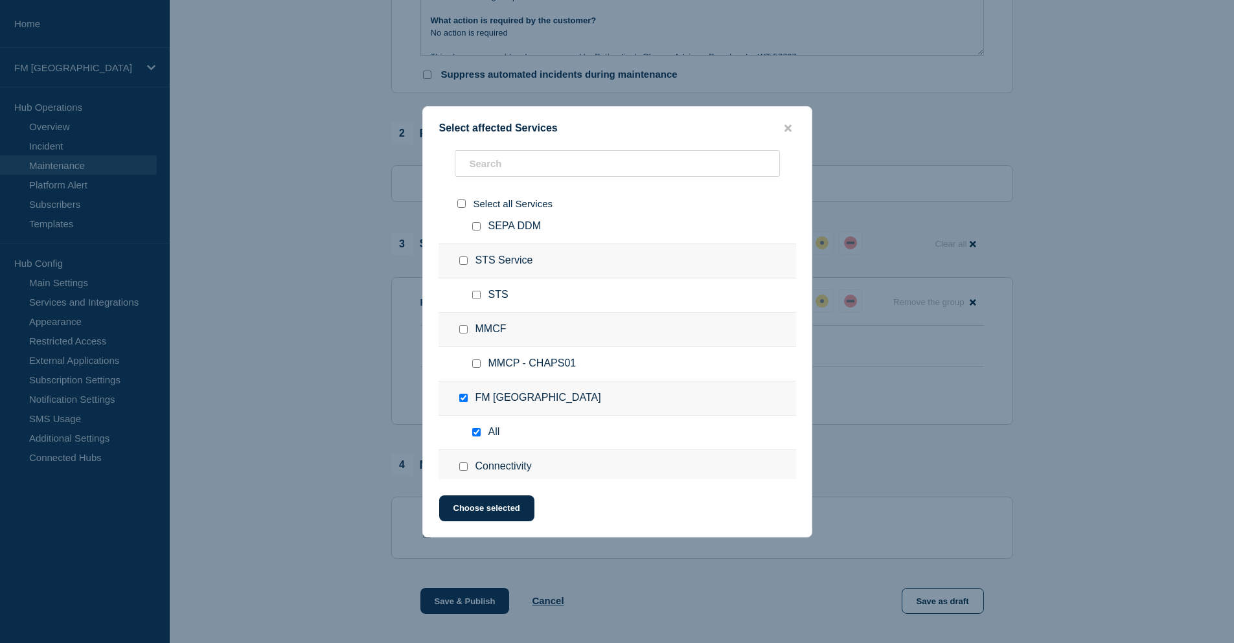
scroll to position [454, 0]
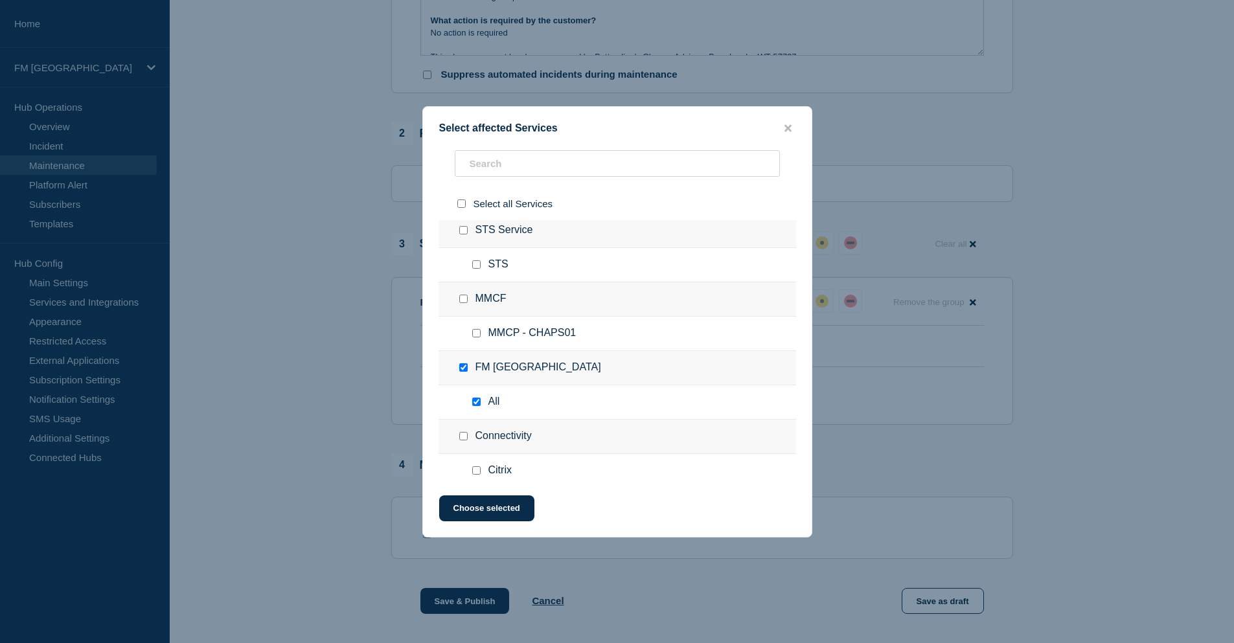
click at [461, 371] on input "FM London checkbox" at bounding box center [463, 368] width 8 height 8
checkbox input "false"
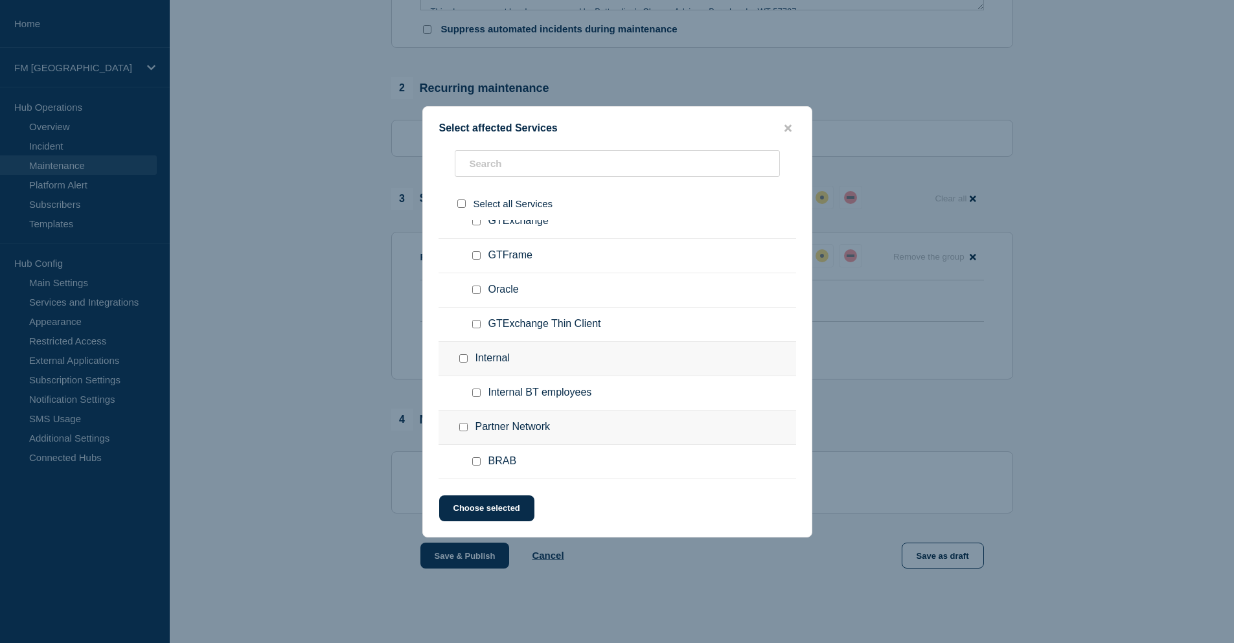
scroll to position [533, 0]
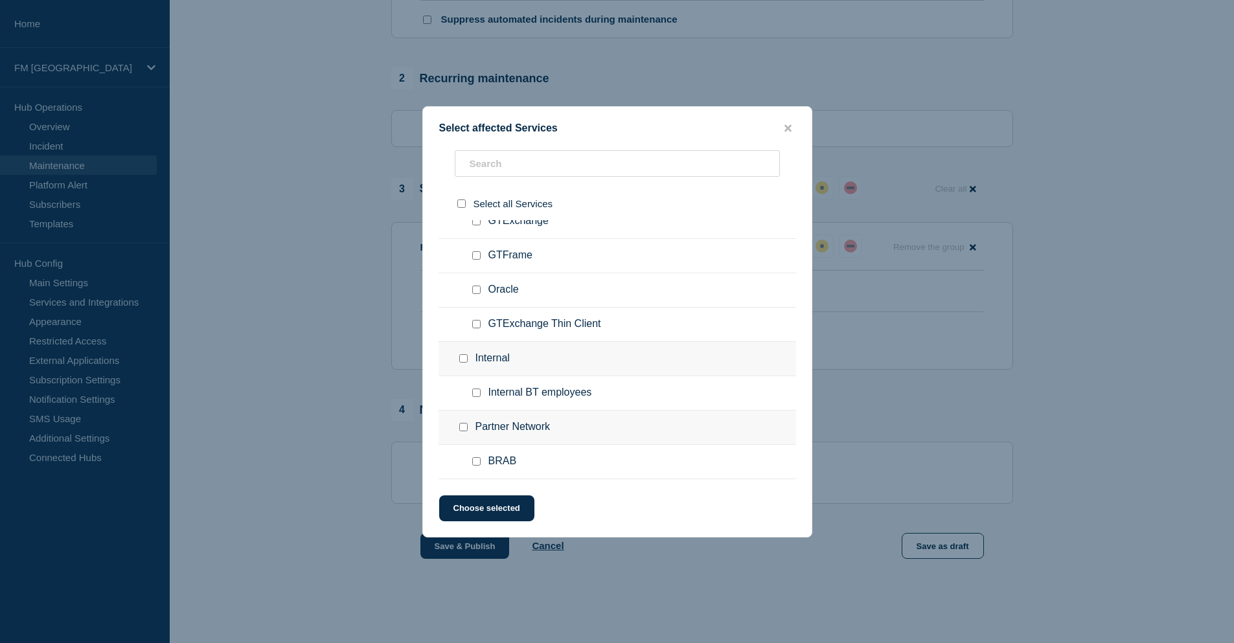
click at [476, 395] on input "Internal BT employees checkbox" at bounding box center [476, 393] width 8 height 8
checkbox input "true"
click at [502, 507] on button "Choose selected" at bounding box center [486, 509] width 95 height 26
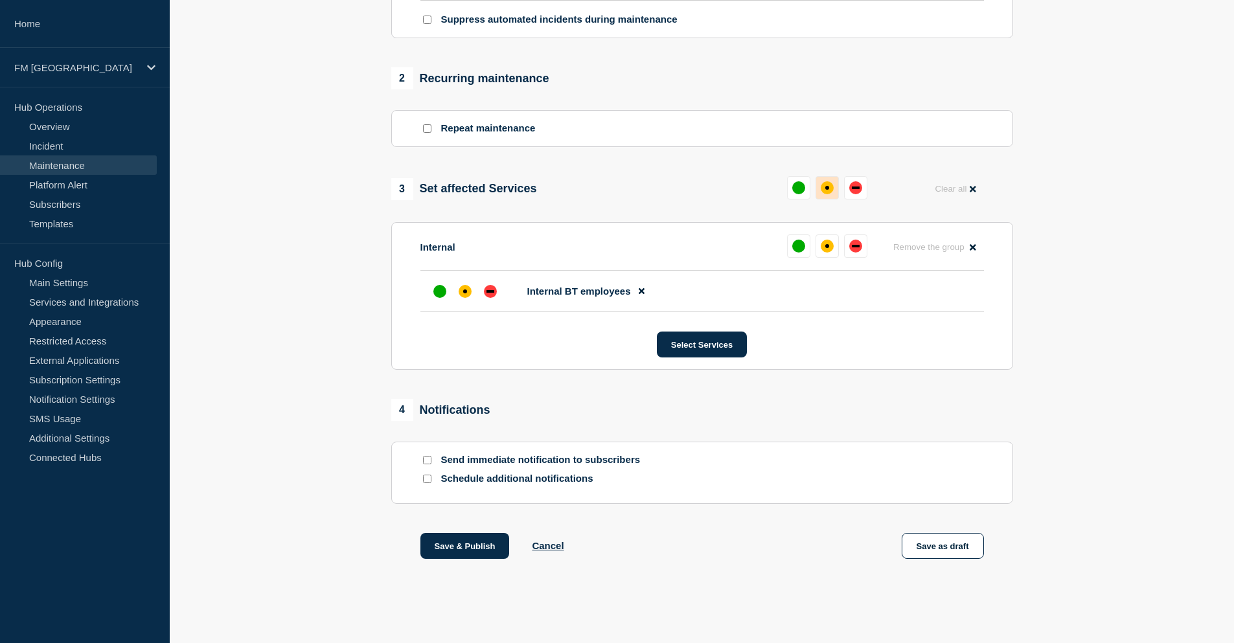
click at [825, 186] on div "affected" at bounding box center [827, 187] width 13 height 13
click at [953, 548] on button "Save as draft" at bounding box center [943, 546] width 82 height 26
